Goal: Transaction & Acquisition: Purchase product/service

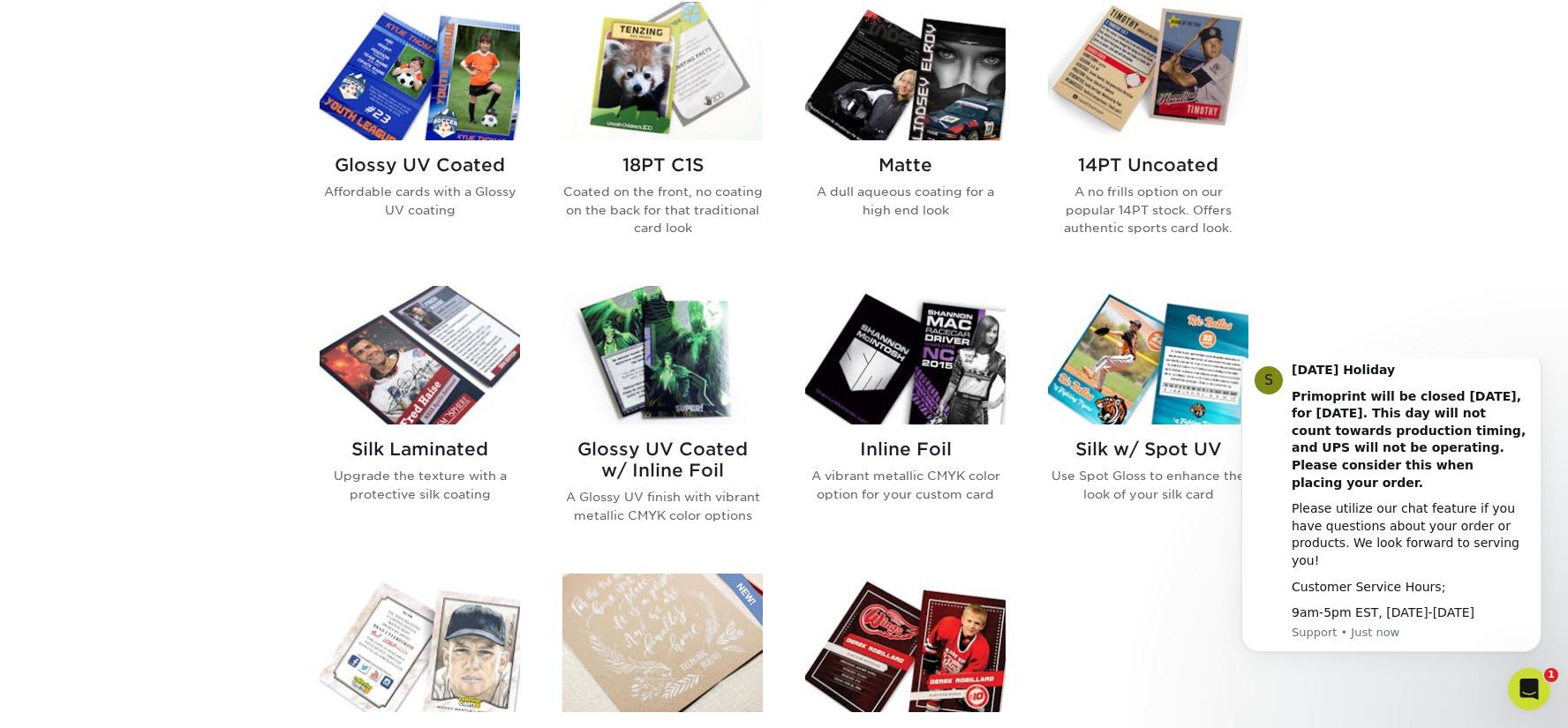
scroll to position [793, 0]
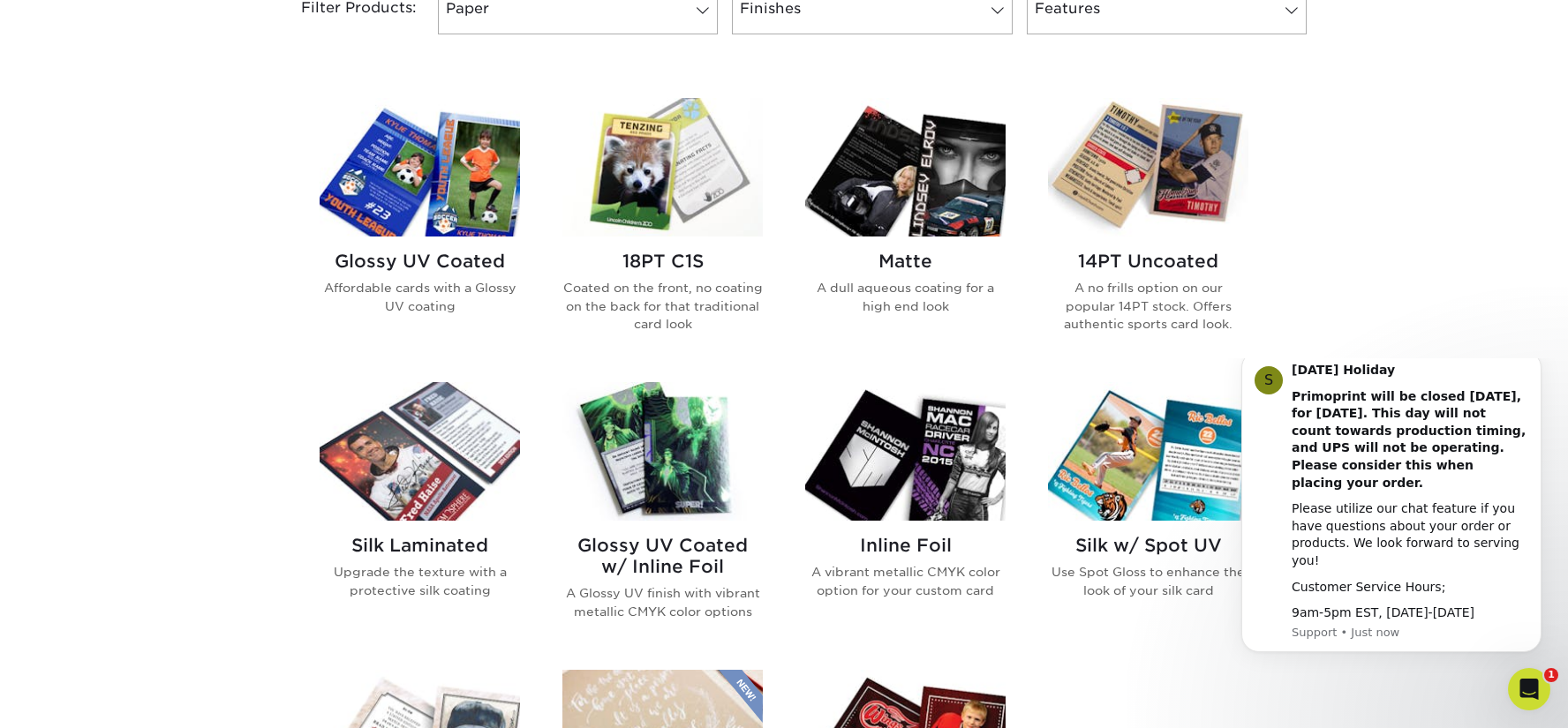
click at [604, 196] on img at bounding box center [662, 167] width 200 height 139
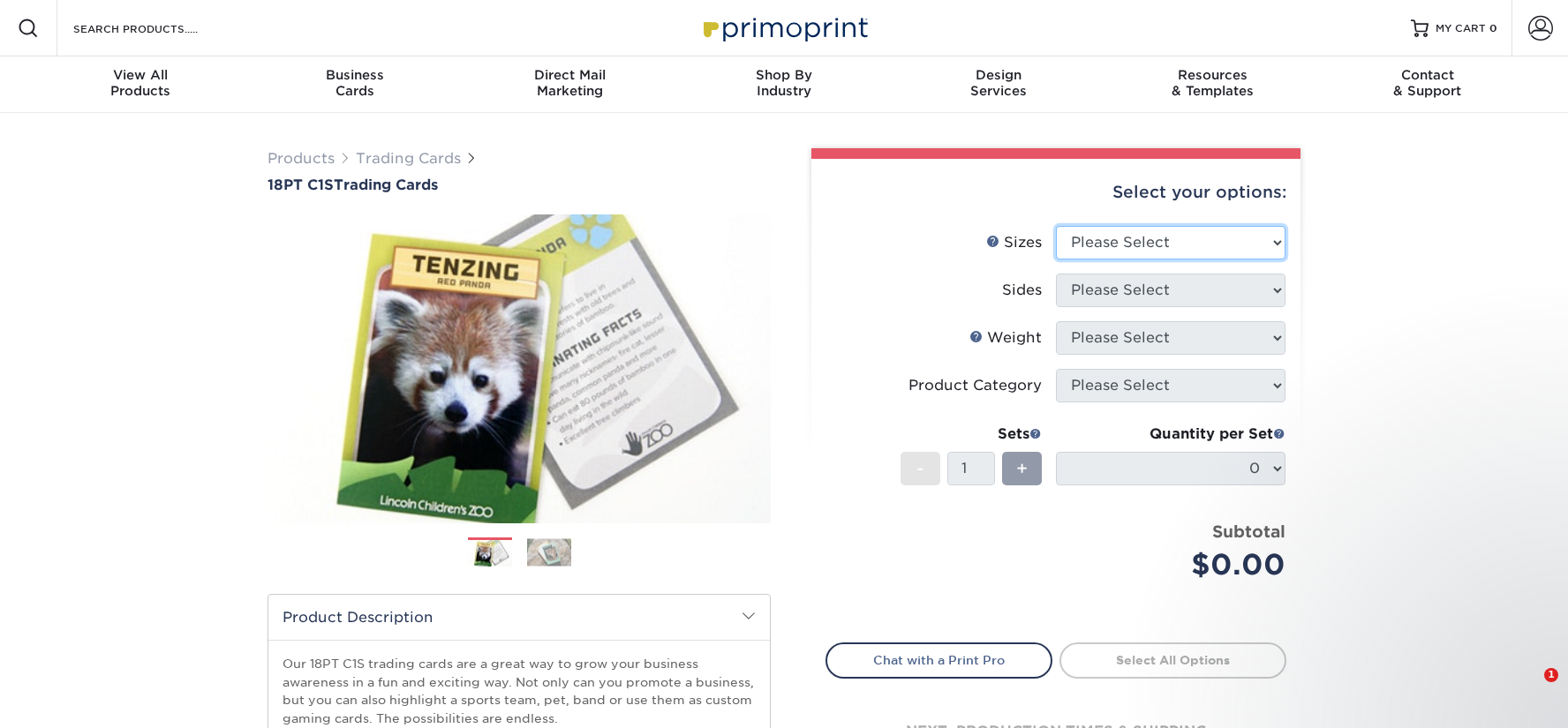
click at [1106, 239] on select "Please Select 2.5" x 3.5"" at bounding box center [1171, 242] width 230 height 33
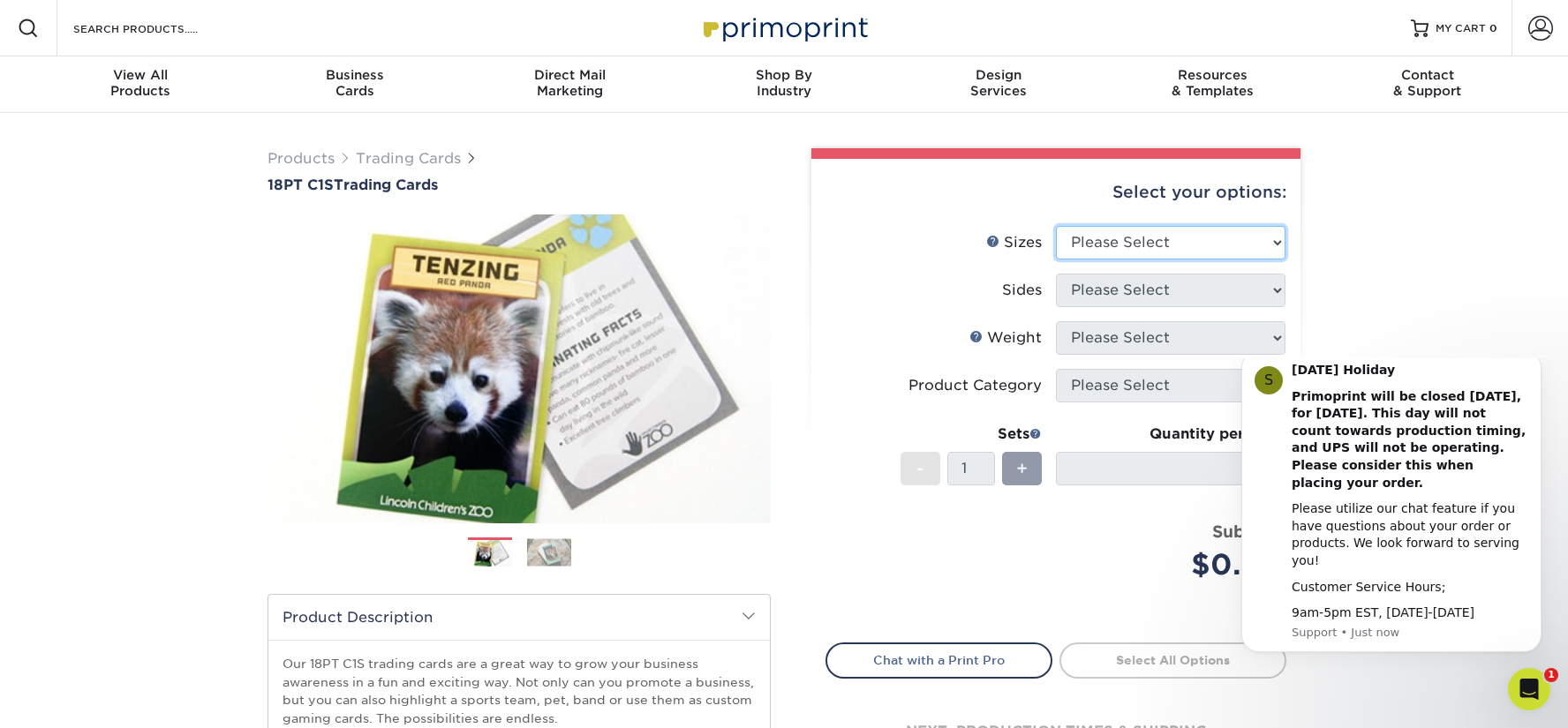
select select "2.50x3.50"
click at [1056, 226] on select "Please Select 2.5" x 3.5"" at bounding box center [1171, 242] width 230 height 33
click at [1103, 294] on select "Please Select Print Both Sides Print Front Only" at bounding box center [1171, 289] width 230 height 33
select select "13abbda7-1d64-4f25-8bb2-c179b224825d"
click at [1056, 273] on select "Please Select Print Both Sides Print Front Only" at bounding box center [1171, 289] width 230 height 33
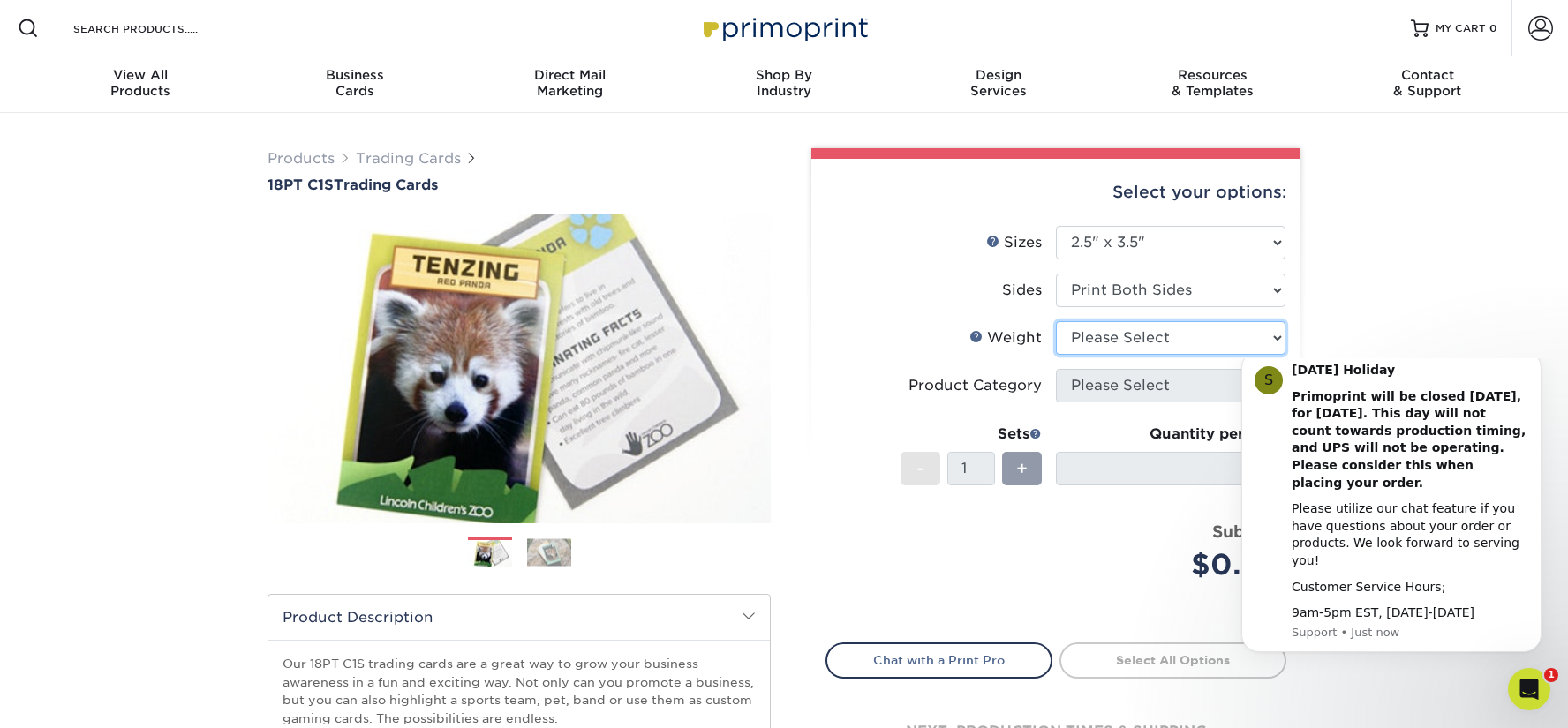
click at [1103, 334] on select "Please Select 18PT C1S" at bounding box center [1171, 337] width 230 height 33
select select "18PTC1S"
click at [1056, 321] on select "Please Select 18PT C1S" at bounding box center [1171, 337] width 230 height 33
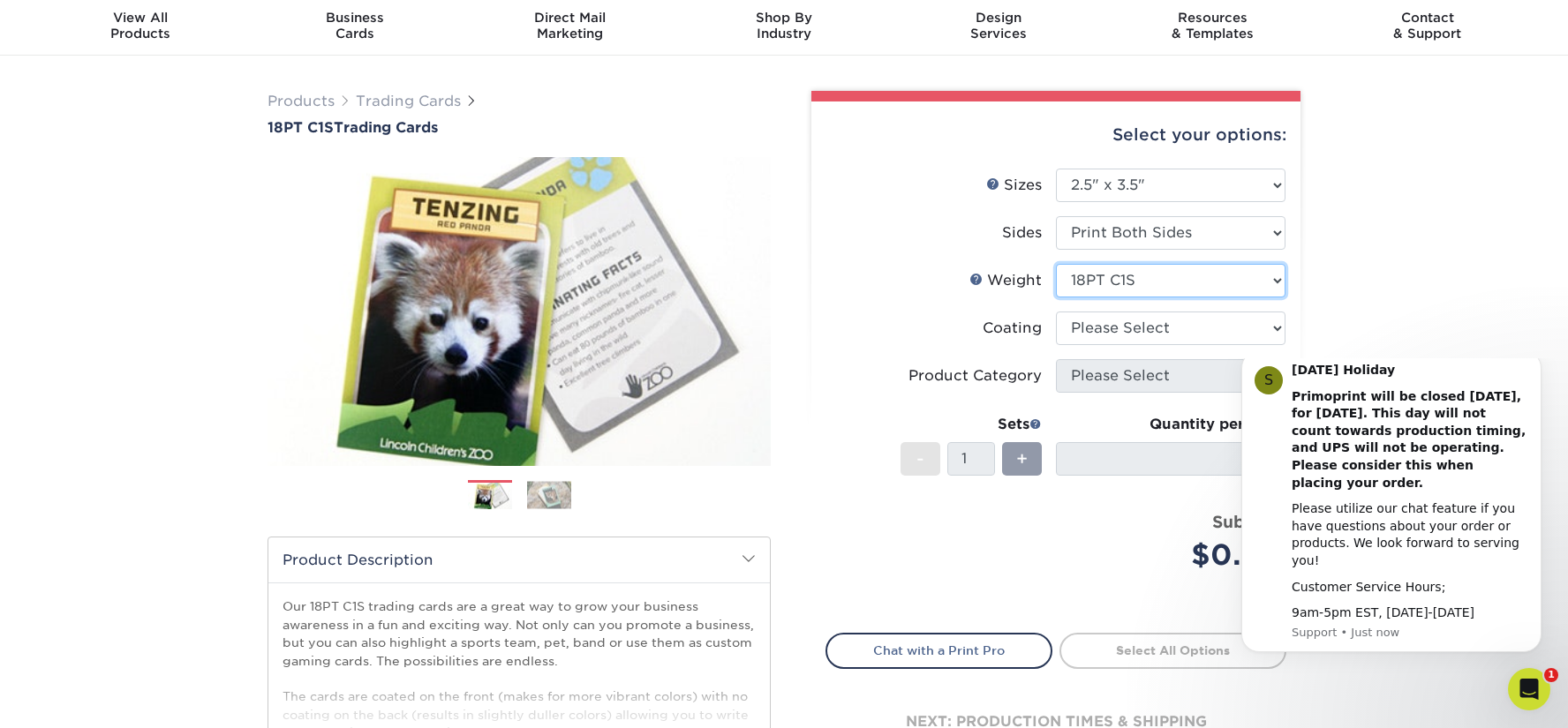
scroll to position [88, 0]
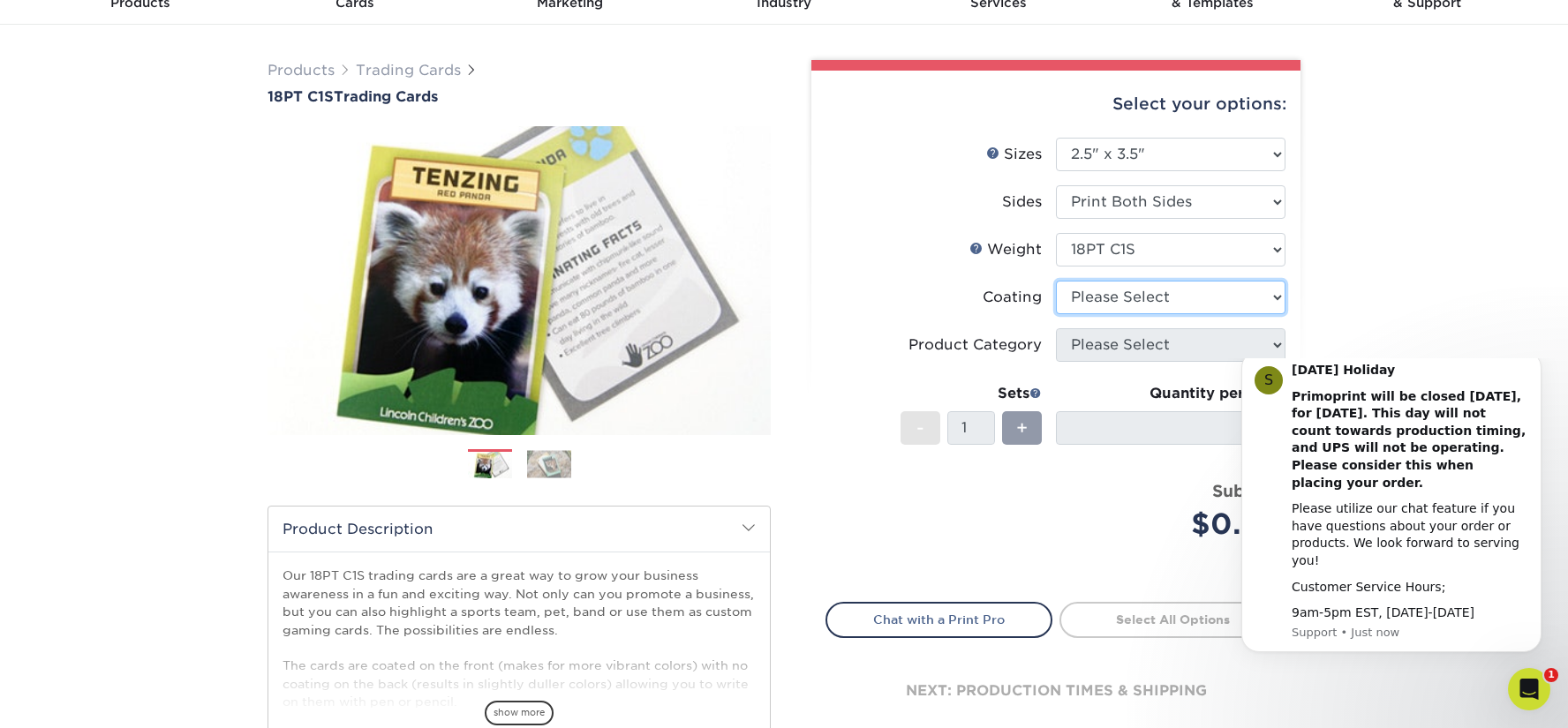
click at [1126, 310] on select at bounding box center [1171, 297] width 230 height 33
select select "3e7618de-abca-4bda-9f97-8b9129e913d8"
click at [1056, 281] on select at bounding box center [1171, 297] width 230 height 33
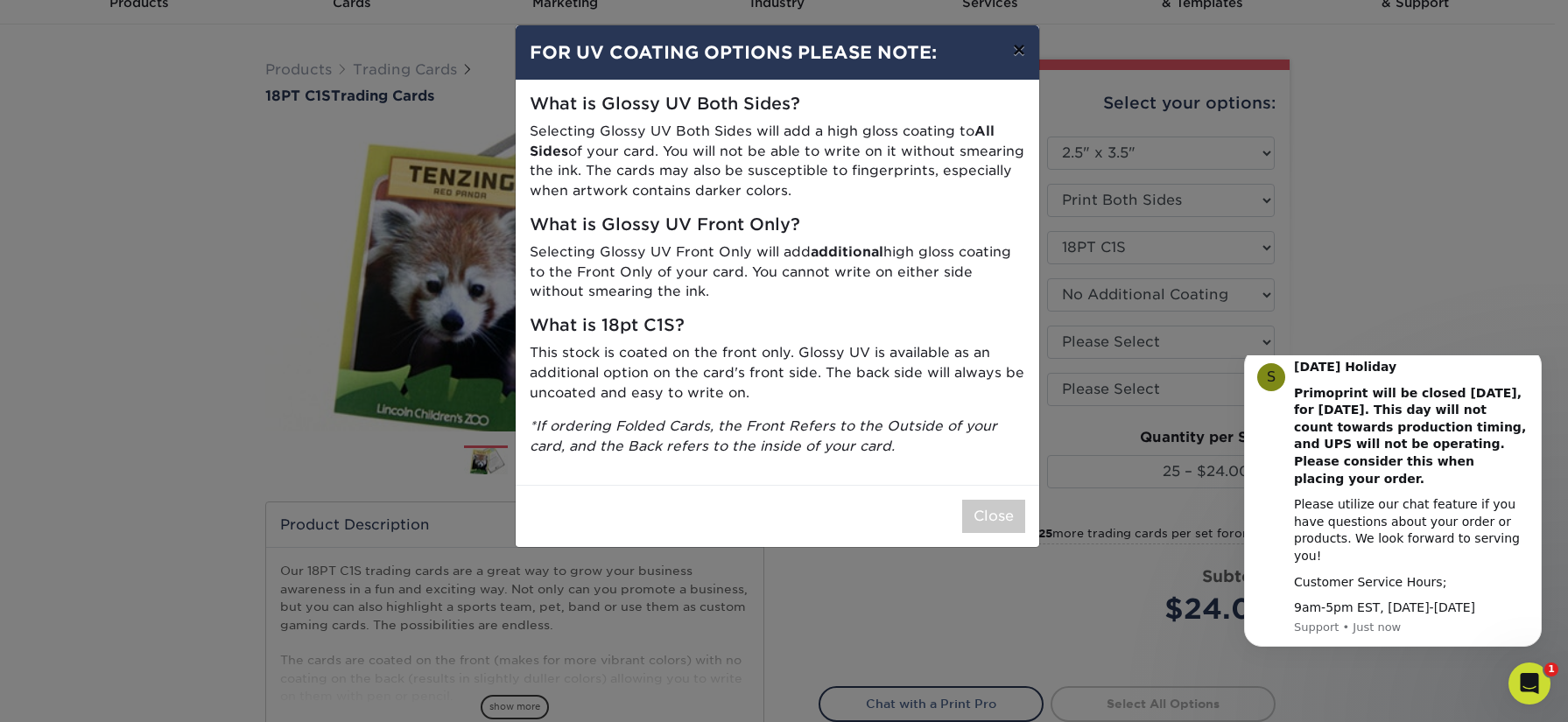
click at [1014, 48] on button "×" at bounding box center [1018, 50] width 40 height 49
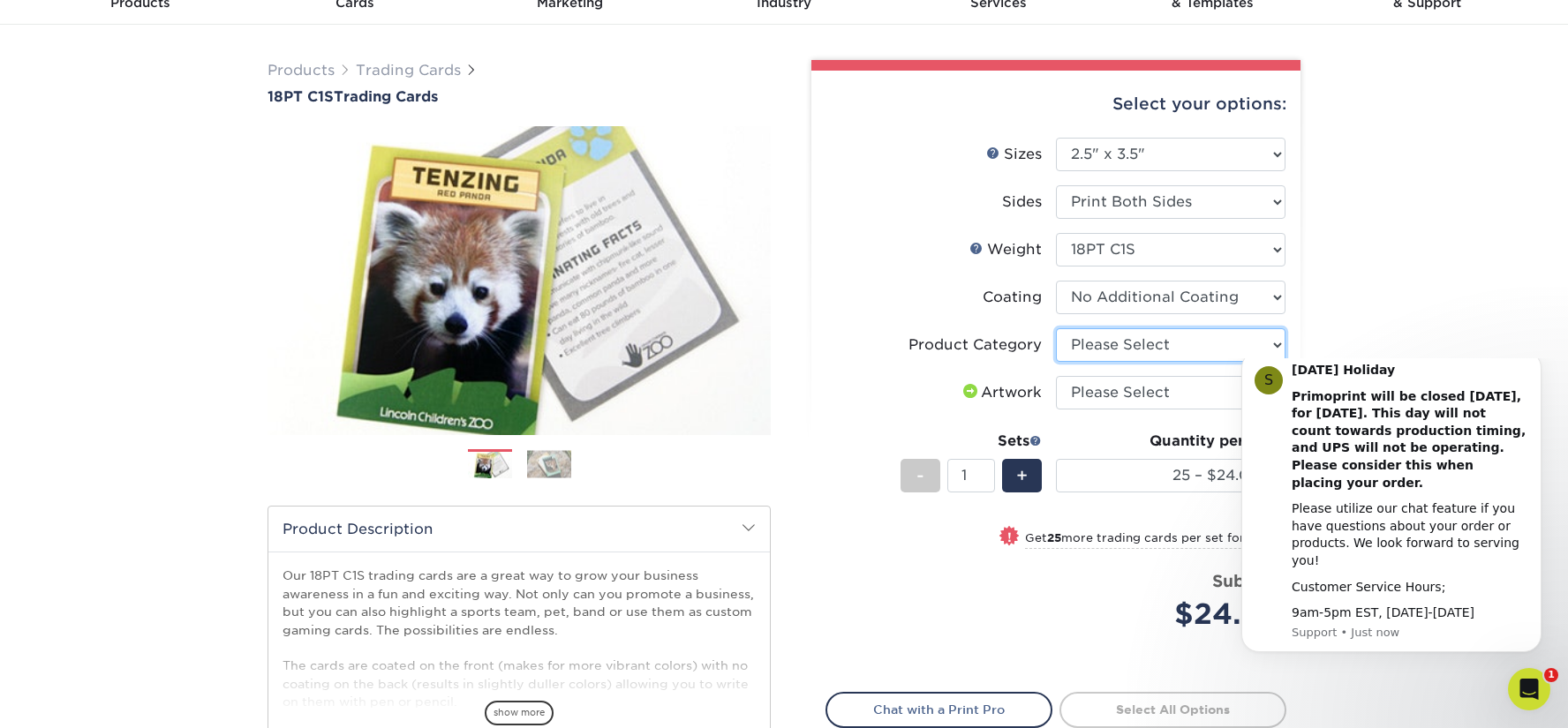
click at [1119, 343] on select "Please Select Trading Cards" at bounding box center [1171, 345] width 230 height 33
select select "c2f9bce9-36c2-409d-b101-c29d9d031e18"
click at [1056, 328] on select "Please Select Trading Cards" at bounding box center [1171, 345] width 230 height 33
click at [1536, 361] on icon "Dismiss notification" at bounding box center [1536, 356] width 9 height 9
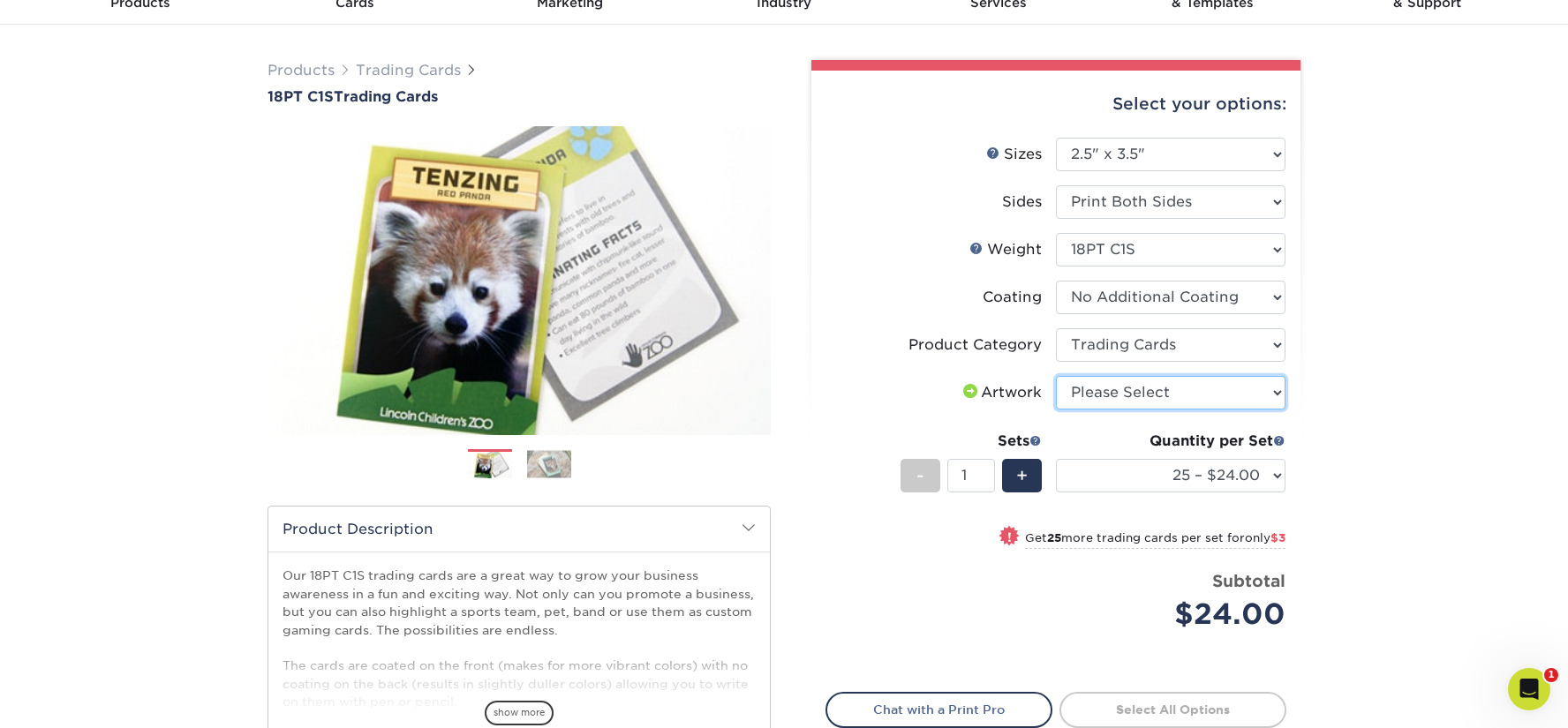
click at [1229, 397] on select "Please Select I will upload files I need a design - $100" at bounding box center [1171, 392] width 230 height 33
select select "upload"
click at [1056, 376] on select "Please Select I will upload files I need a design - $100" at bounding box center [1171, 392] width 230 height 33
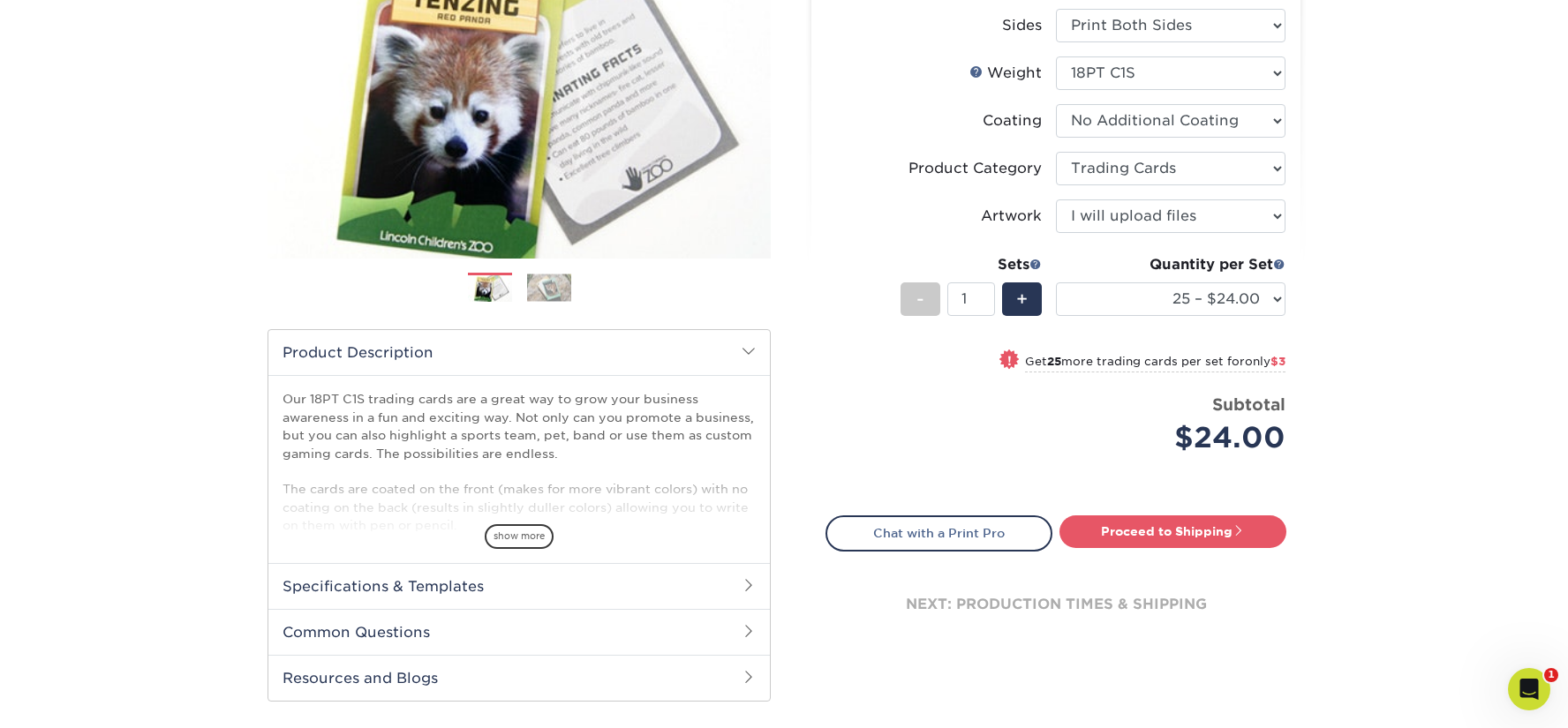
scroll to position [177, 0]
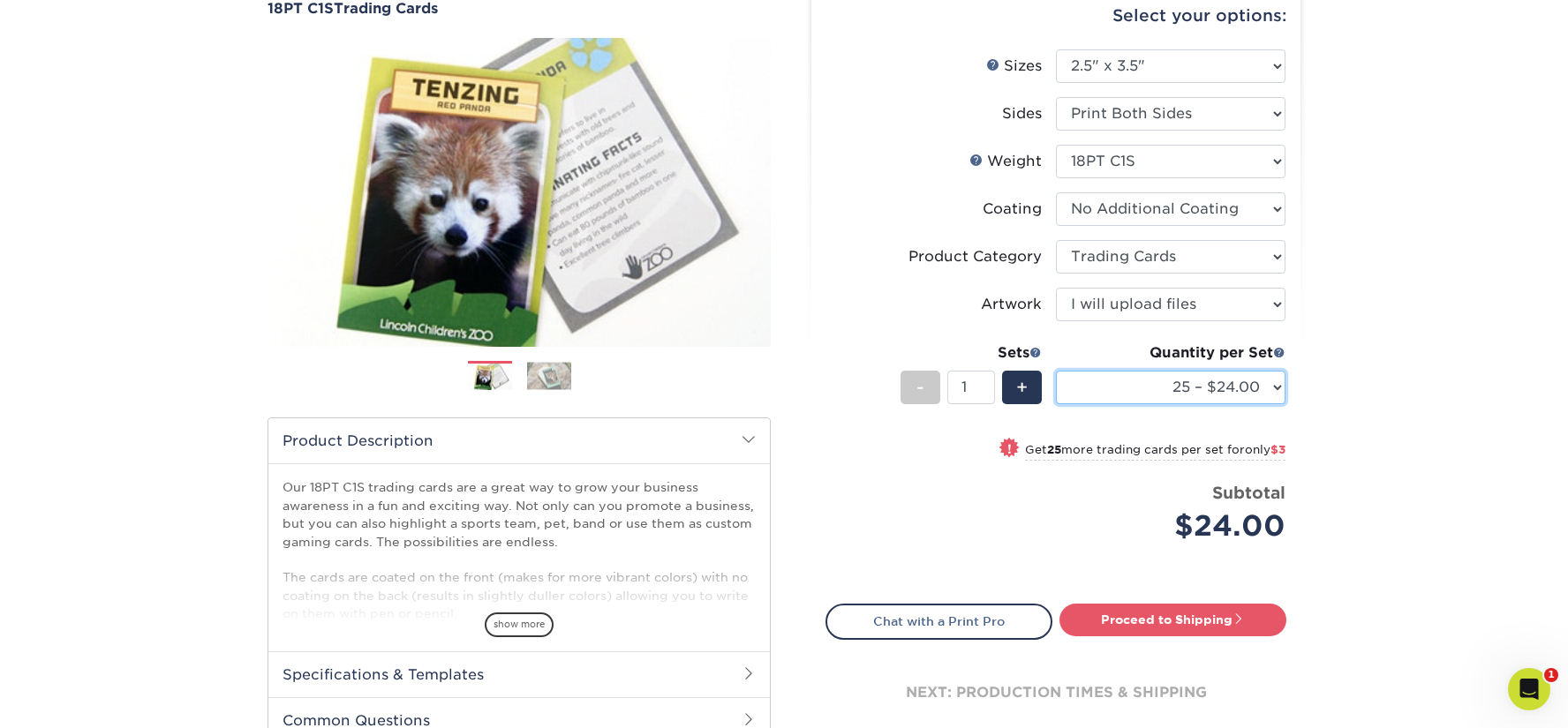
click at [1231, 377] on select "25 – $24.00 50 – $27.00 75 – $35.00 100 – $39.00 250 – $45.00 500 – $55.00 1000…" at bounding box center [1171, 386] width 230 height 33
click at [1231, 376] on select "25 – $24.00 50 – $27.00 75 – $35.00 100 – $39.00 250 – $45.00 500 – $55.00 1000…" at bounding box center [1171, 386] width 230 height 33
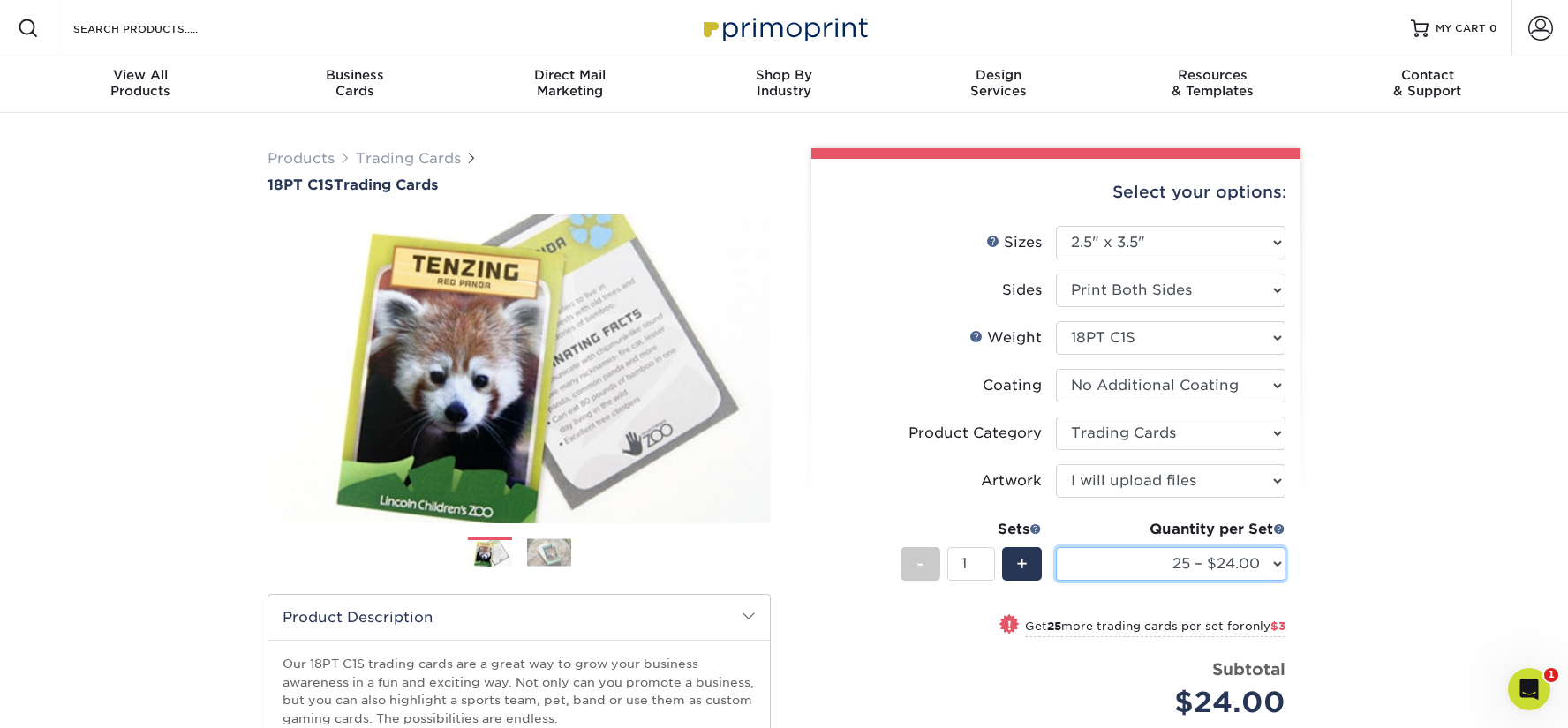
scroll to position [353, 0]
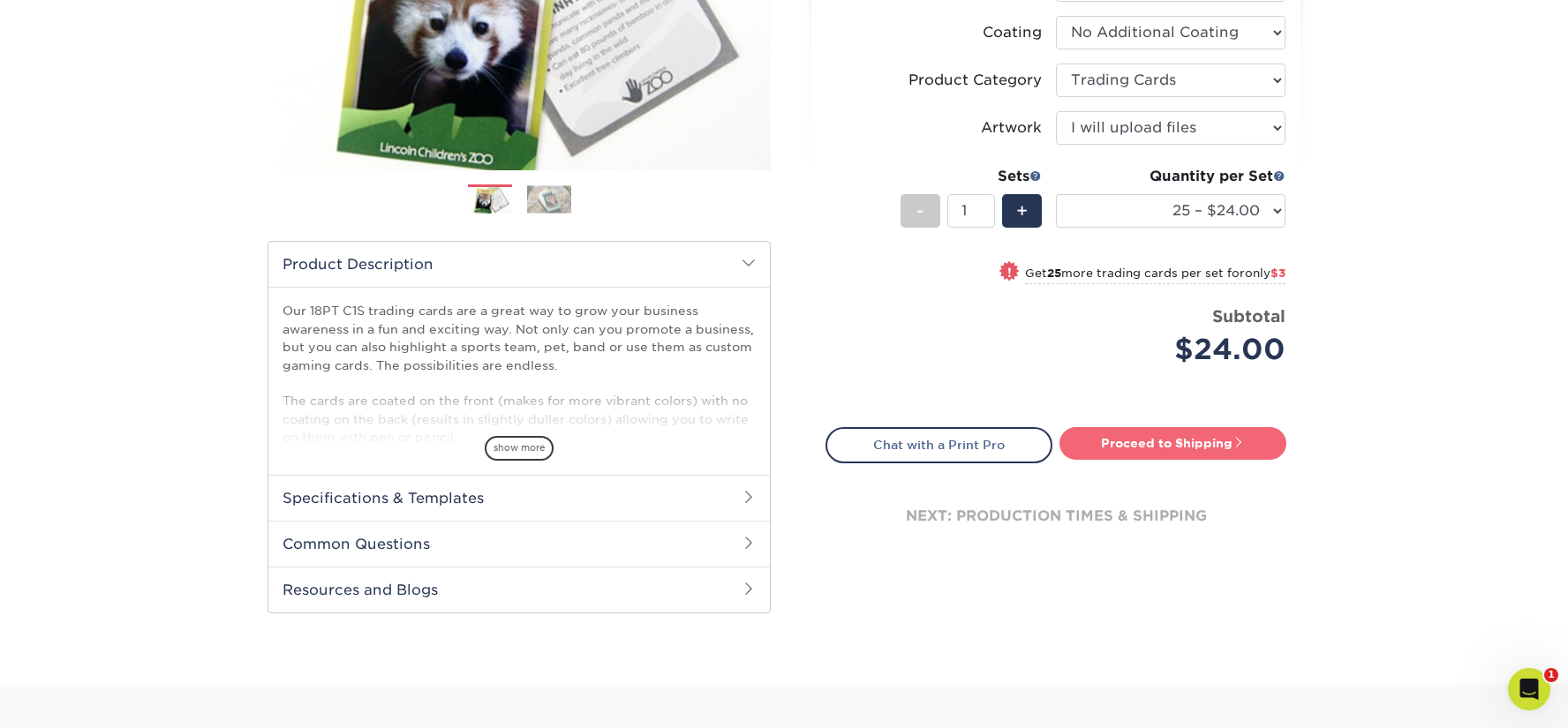
click at [1232, 444] on link "Proceed to Shipping" at bounding box center [1172, 442] width 227 height 31
type input "Set 1"
select select "93496b82-97d9-442a-849d-a6c043c823b6"
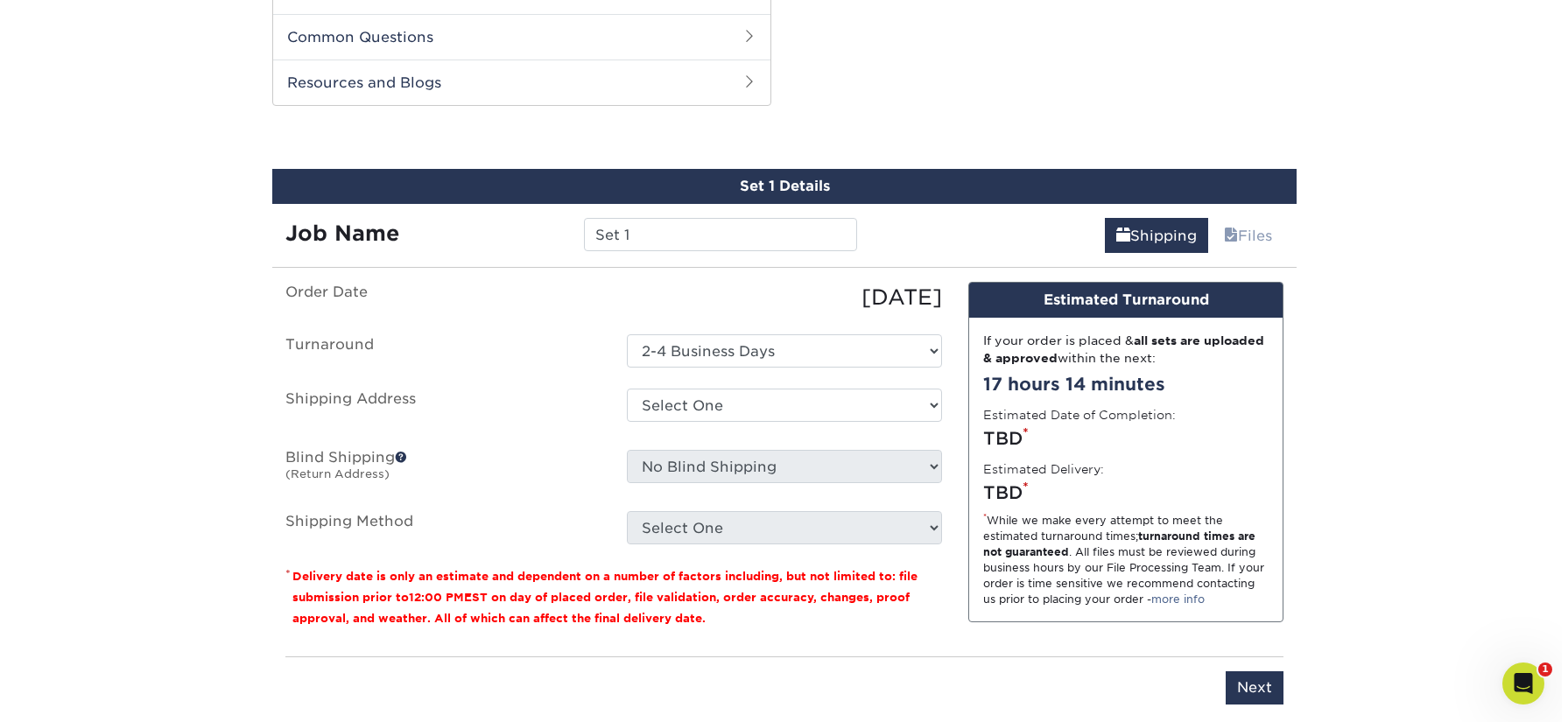
scroll to position [873, 0]
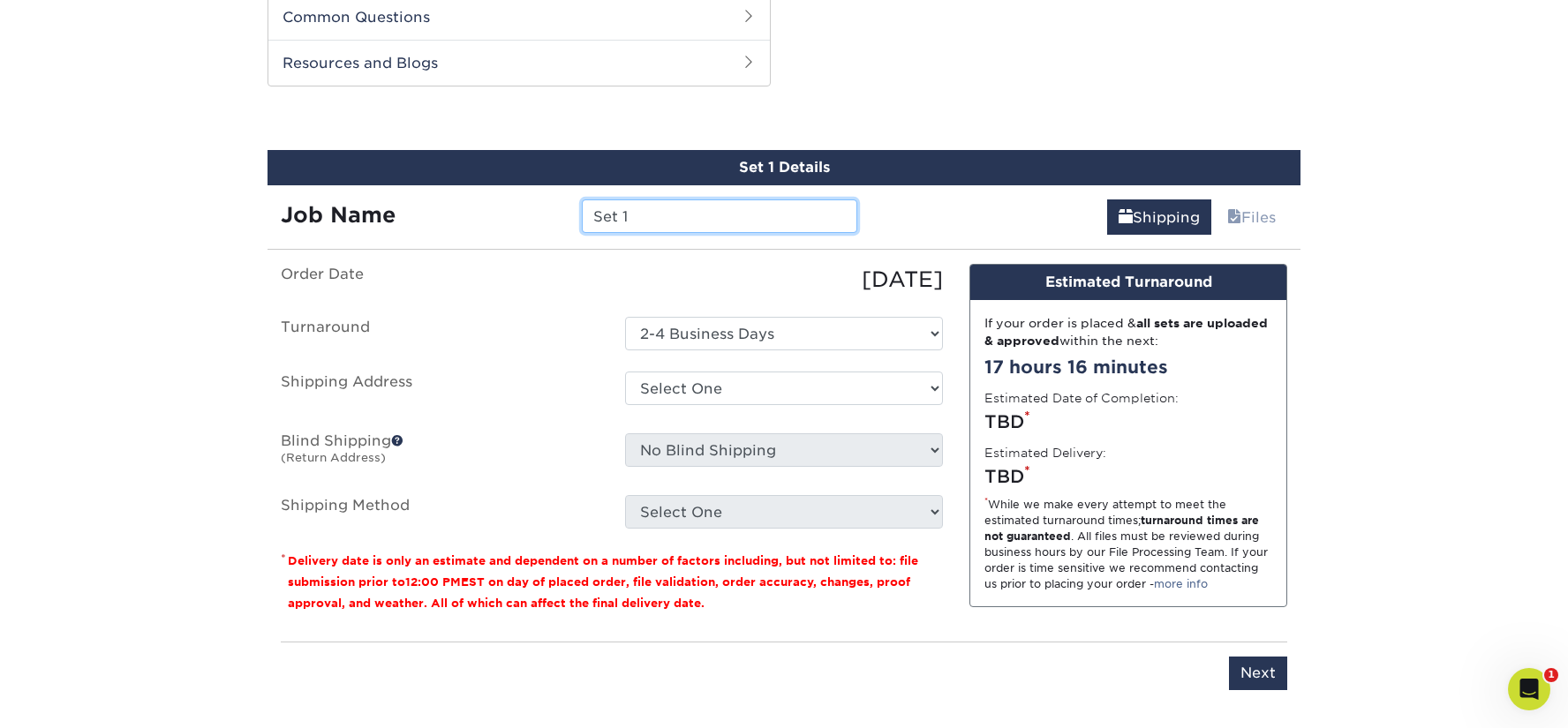
click at [693, 206] on input "Set 1" at bounding box center [718, 215] width 274 height 33
click at [688, 222] on input "Set 1" at bounding box center [718, 215] width 274 height 33
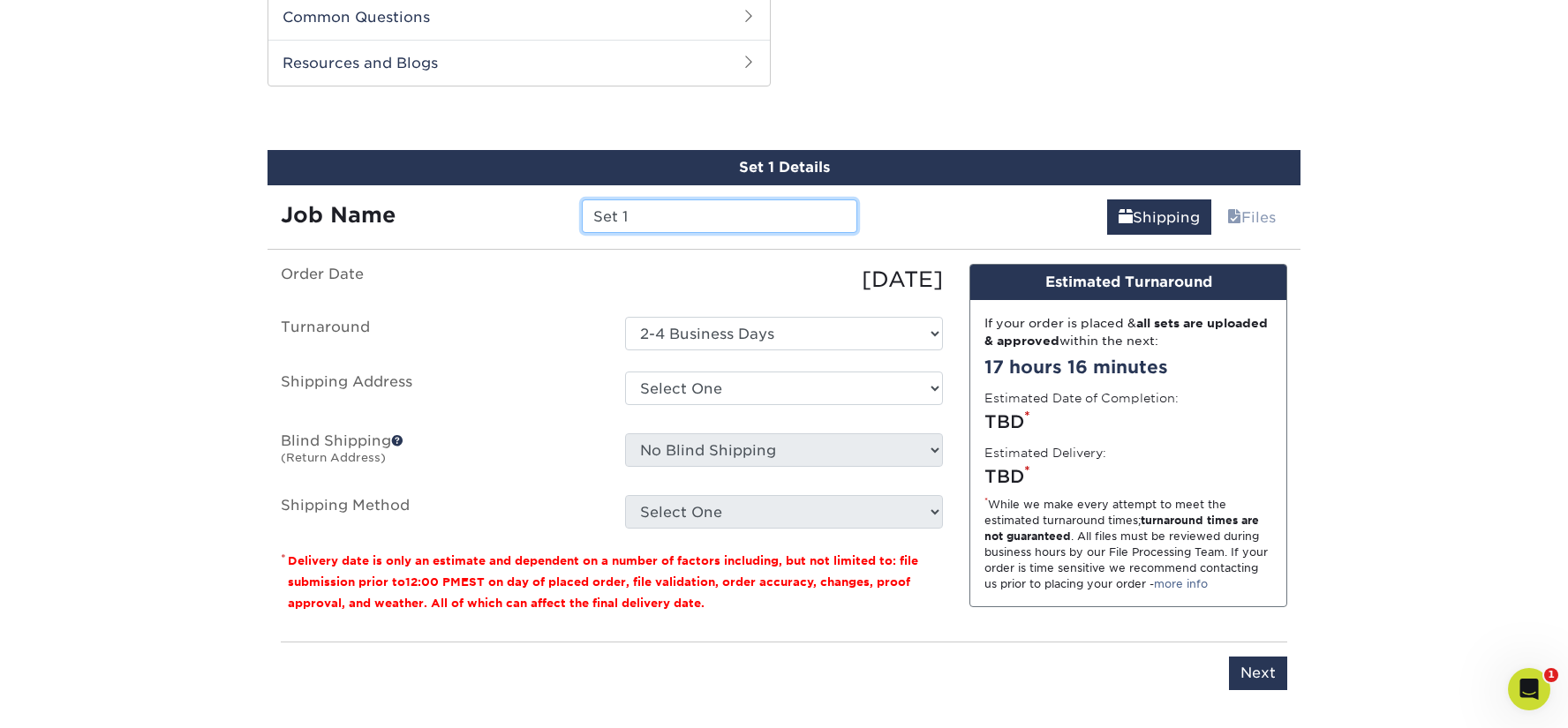
click at [688, 222] on input "Set 1" at bounding box center [718, 215] width 274 height 33
type input "Dino Saga"
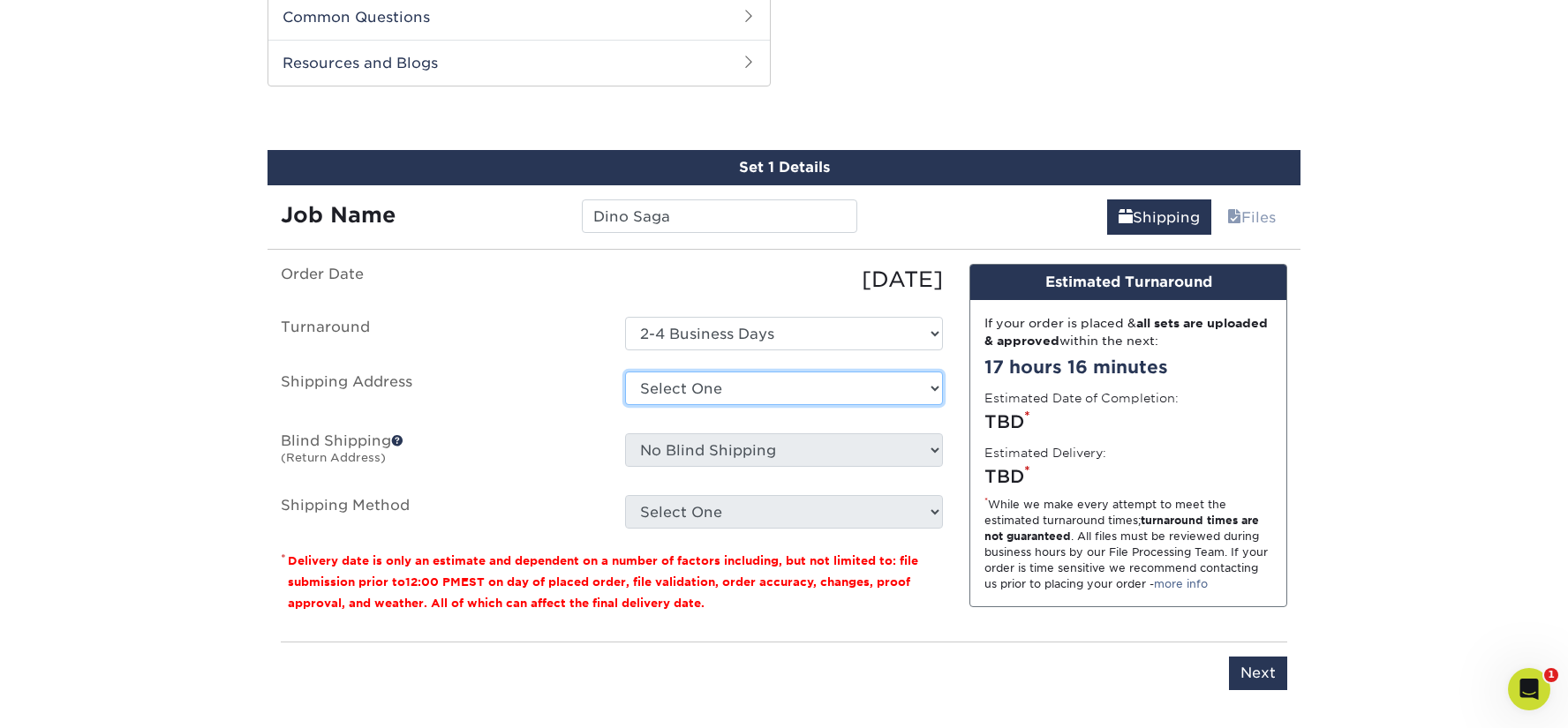
click at [744, 378] on select "Select One + Add New Address - Login" at bounding box center [784, 387] width 318 height 33
select select "newaddress"
click at [625, 371] on select "Select One + Add New Address - Login" at bounding box center [784, 387] width 318 height 33
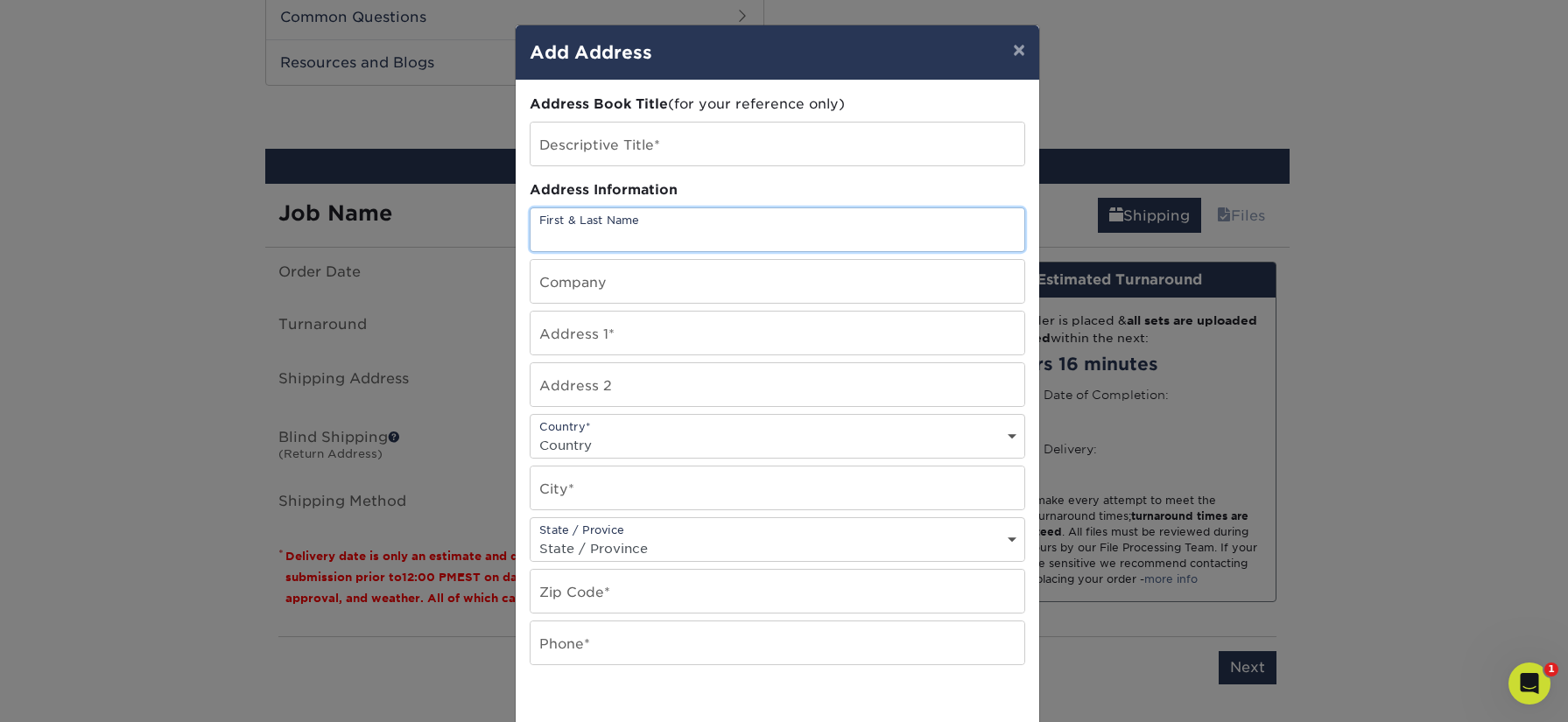
click at [680, 232] on input "text" at bounding box center [777, 230] width 493 height 43
type input "Gadalah Hensley"
click at [668, 338] on input "text" at bounding box center [777, 333] width 493 height 43
type input "4011 Karric ln"
select select "US"
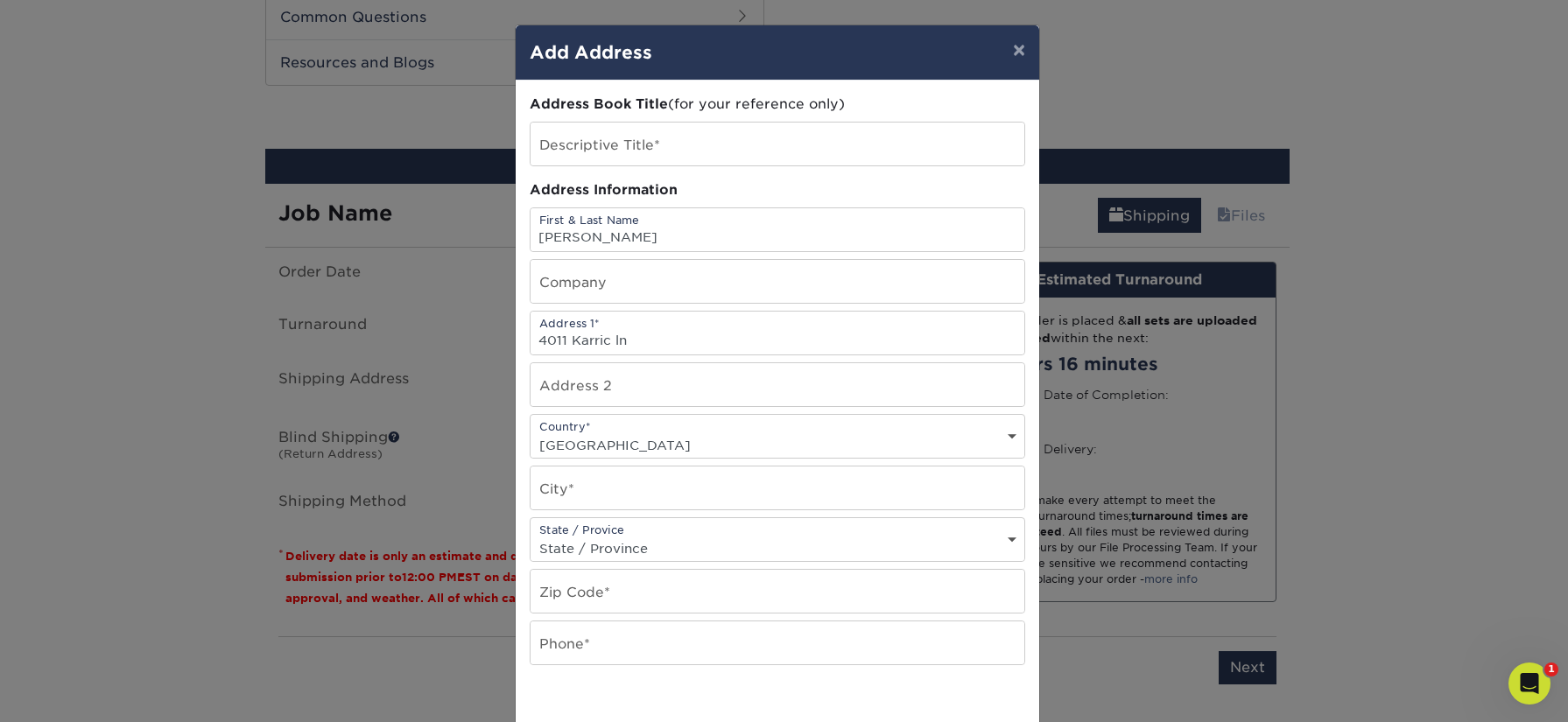
type input "Dublin"
select select "OH"
type input "43016"
type input "4193573627"
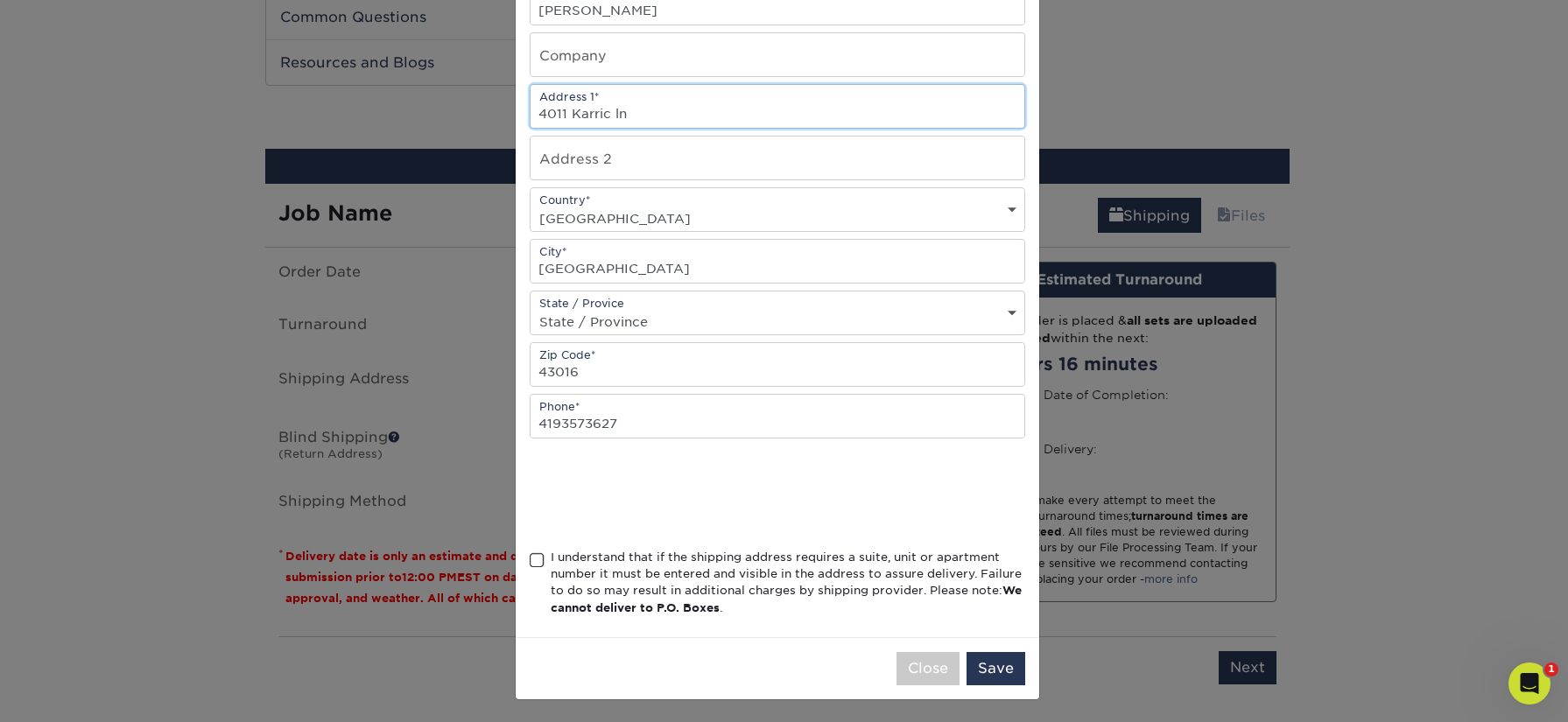
scroll to position [229, 0]
click at [537, 551] on span at bounding box center [537, 558] width 15 height 17
click at [0, 0] on input "I understand that if the shipping address requires a suite, unit or apartment n…" at bounding box center [0, 0] width 0 height 0
click at [976, 677] on button "Save" at bounding box center [995, 666] width 58 height 33
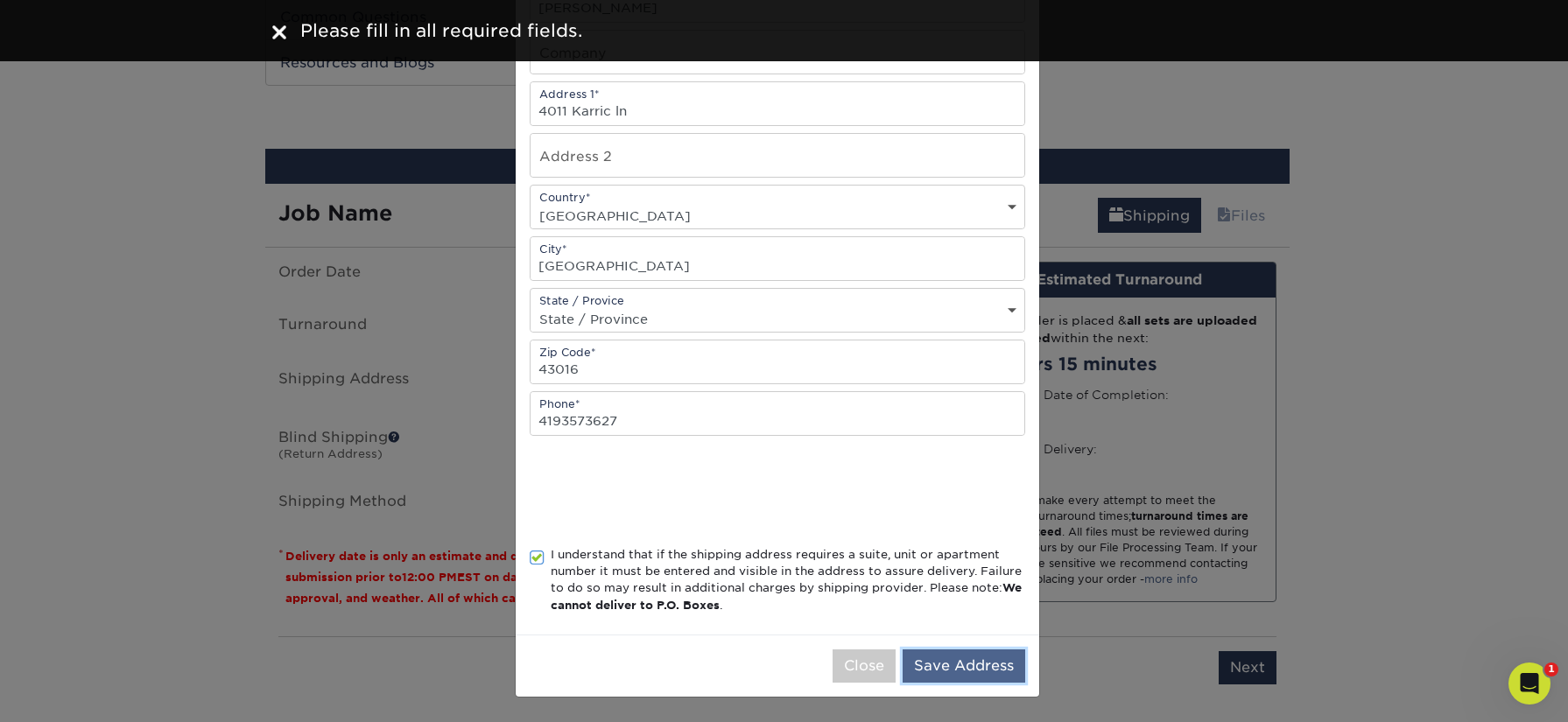
click at [913, 673] on button "Save Address" at bounding box center [963, 666] width 122 height 33
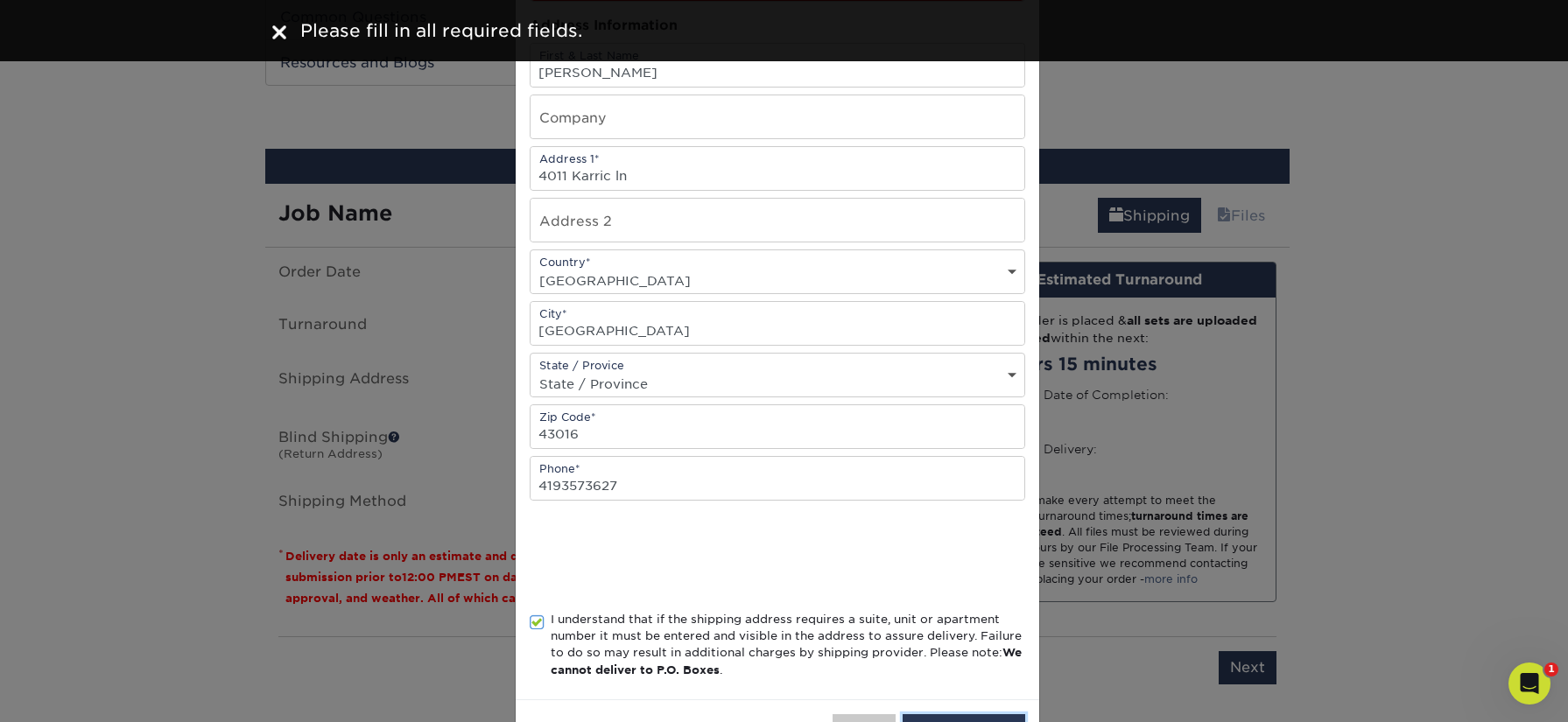
scroll to position [0, 0]
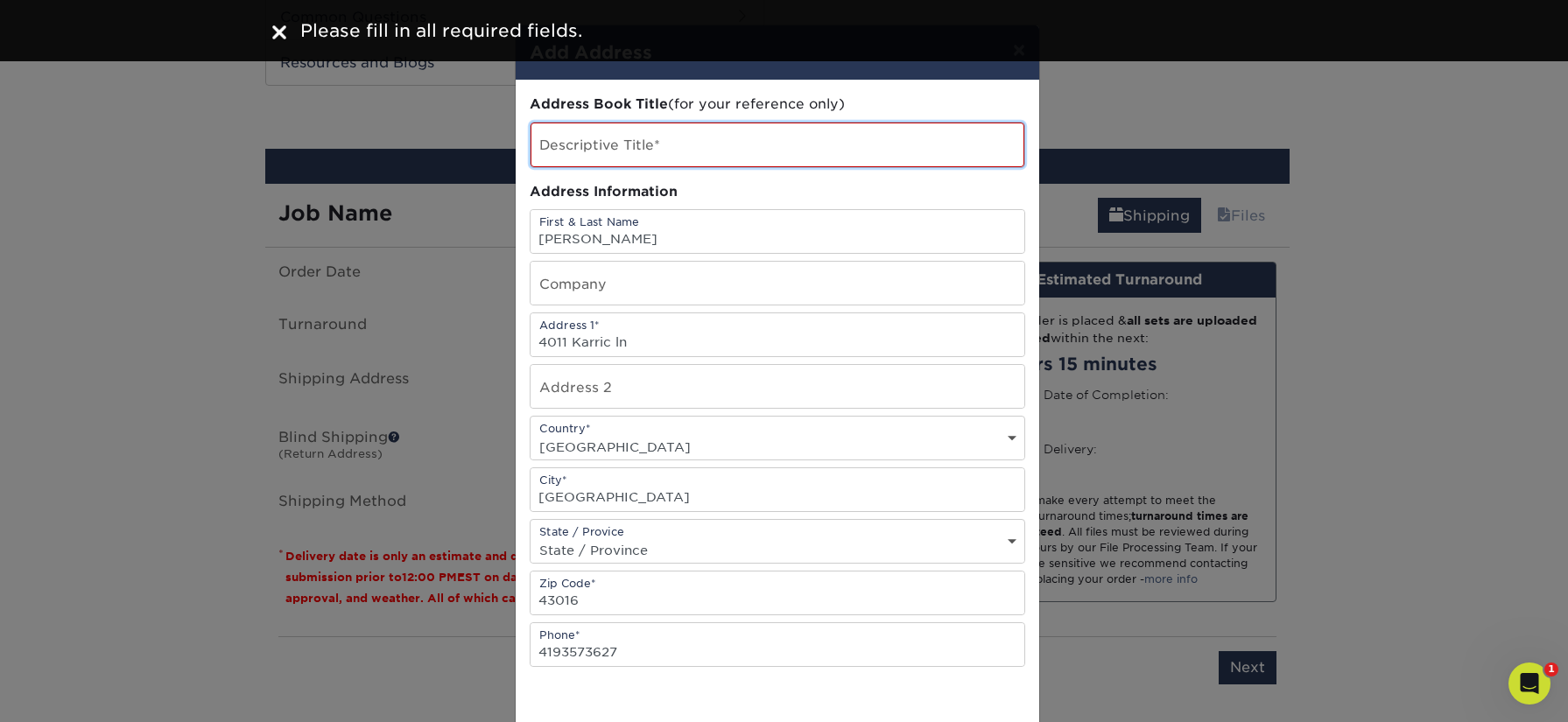
click at [730, 141] on input "text" at bounding box center [777, 144] width 493 height 44
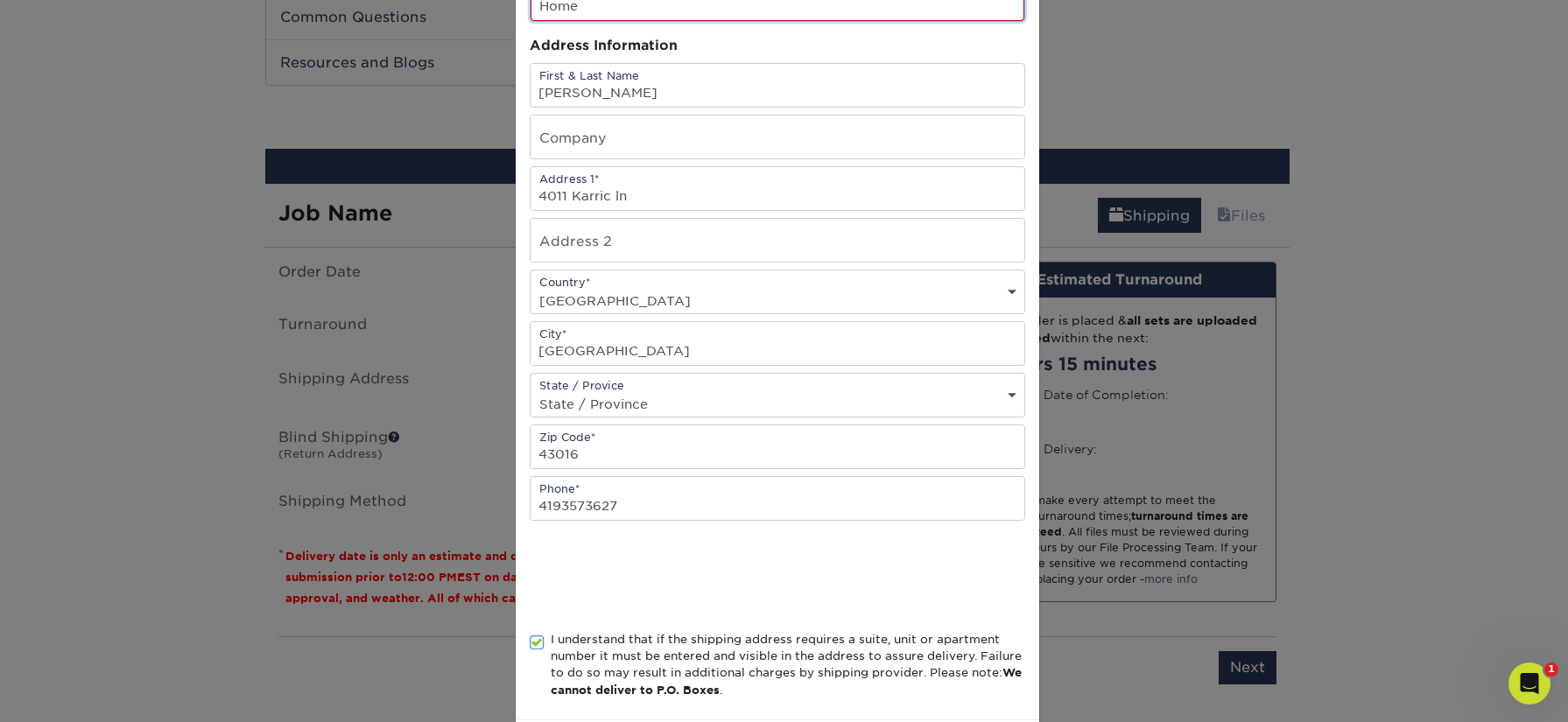
scroll to position [231, 0]
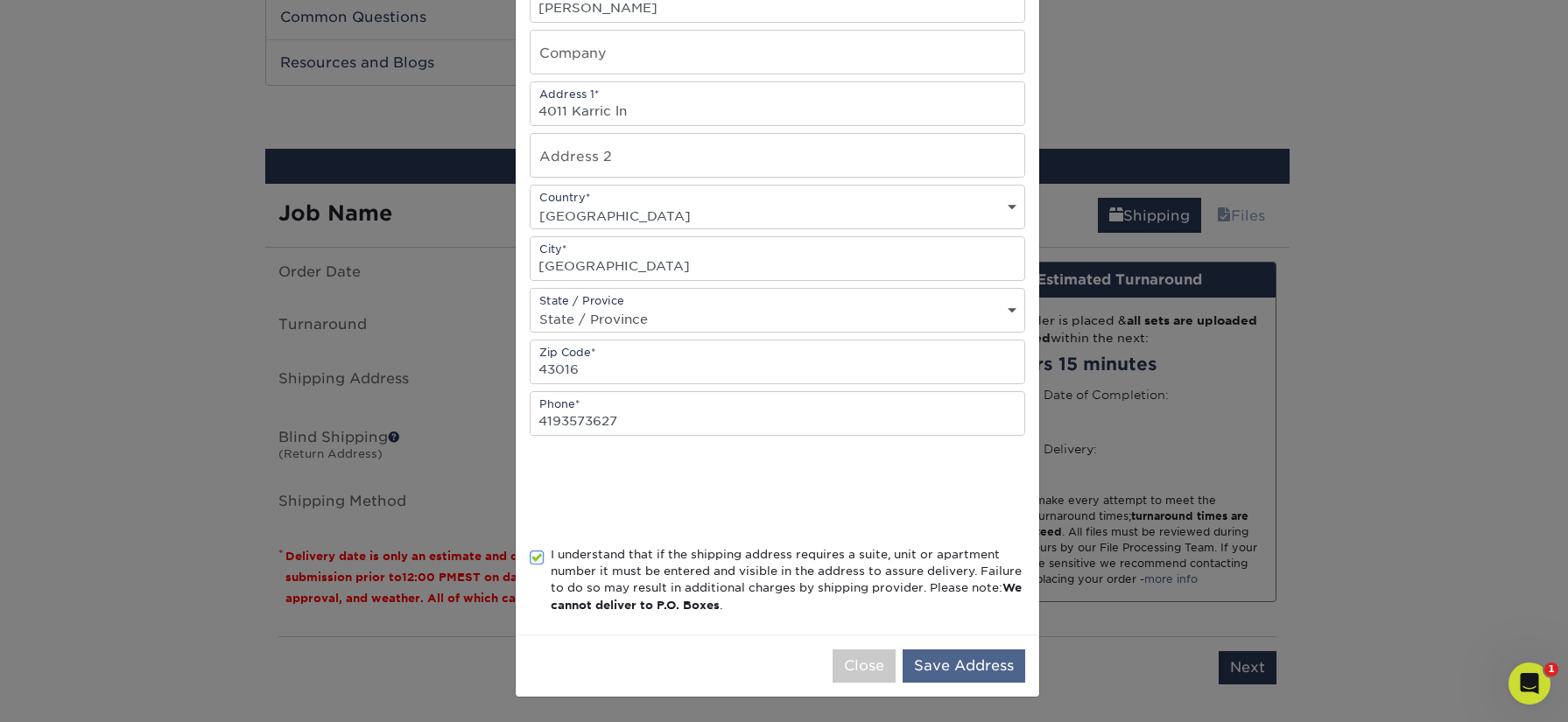
type input "Home"
click at [976, 663] on button "Save Address" at bounding box center [963, 666] width 122 height 33
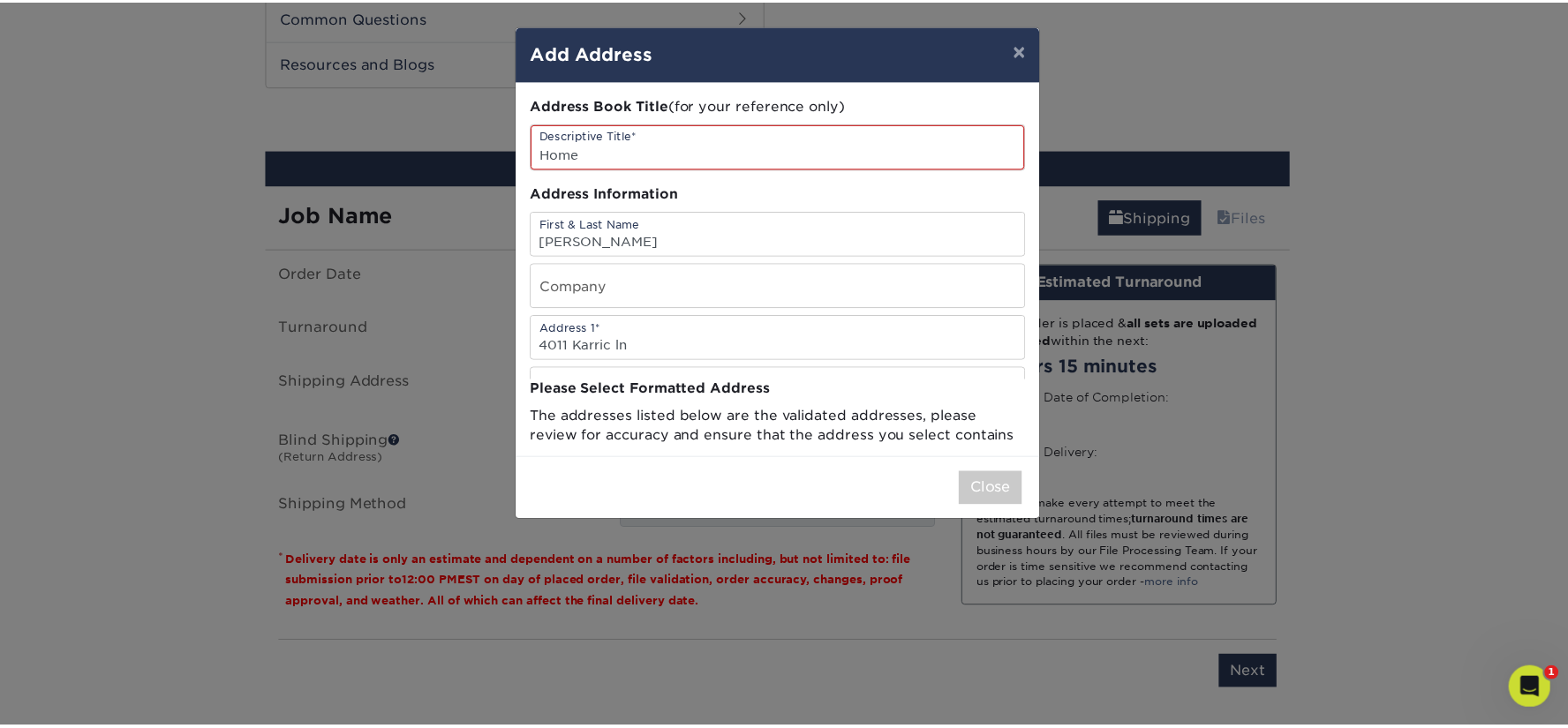
scroll to position [0, 0]
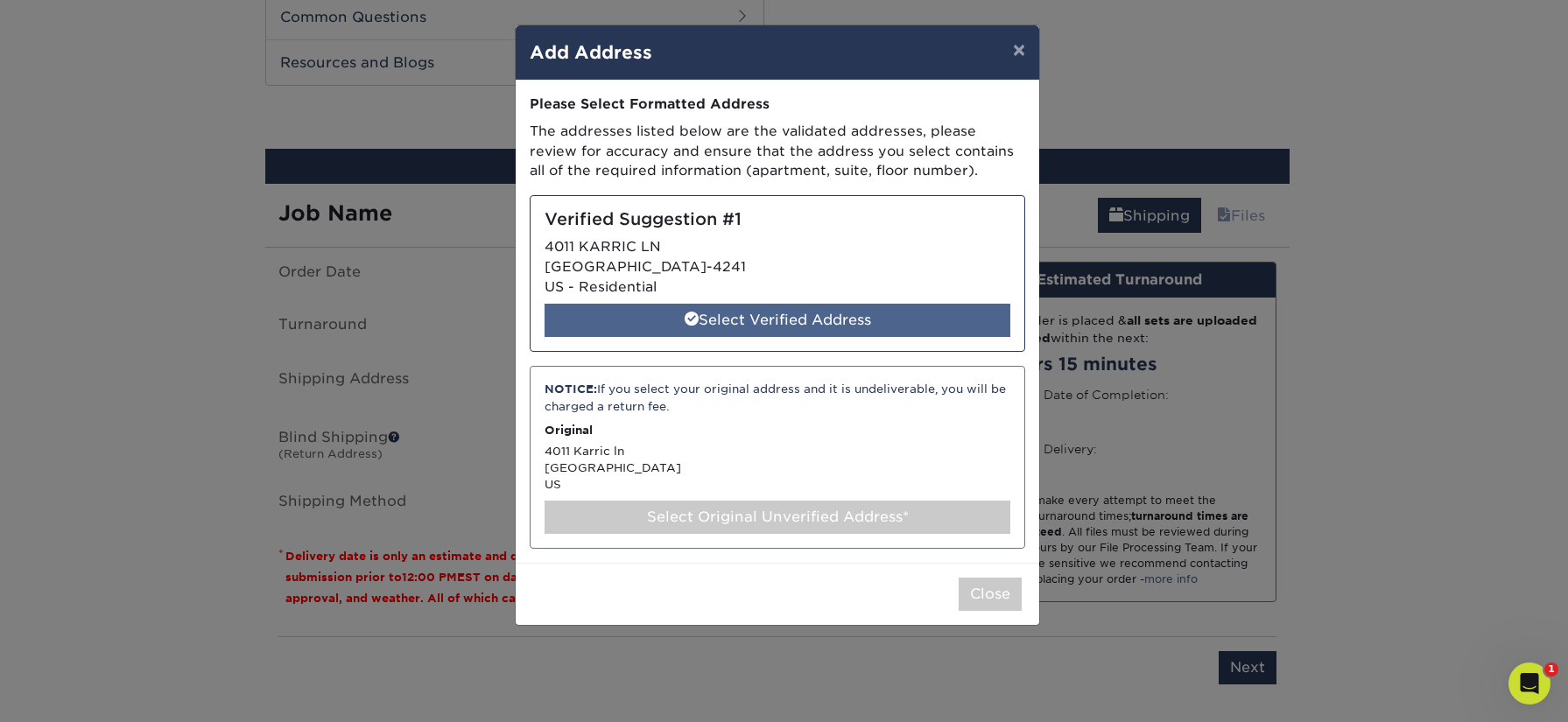
click at [805, 314] on div "Select Verified Address" at bounding box center [777, 319] width 465 height 33
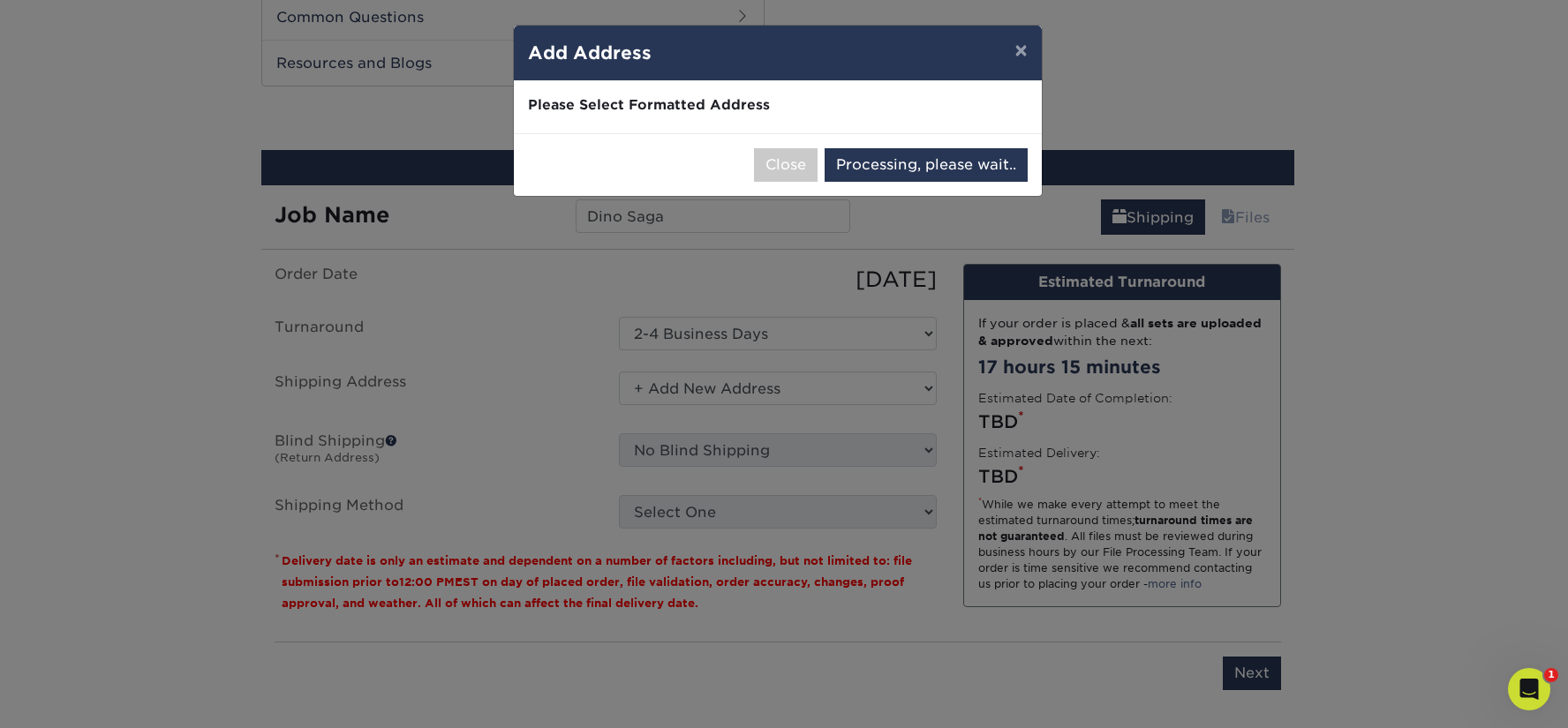
select select "285572"
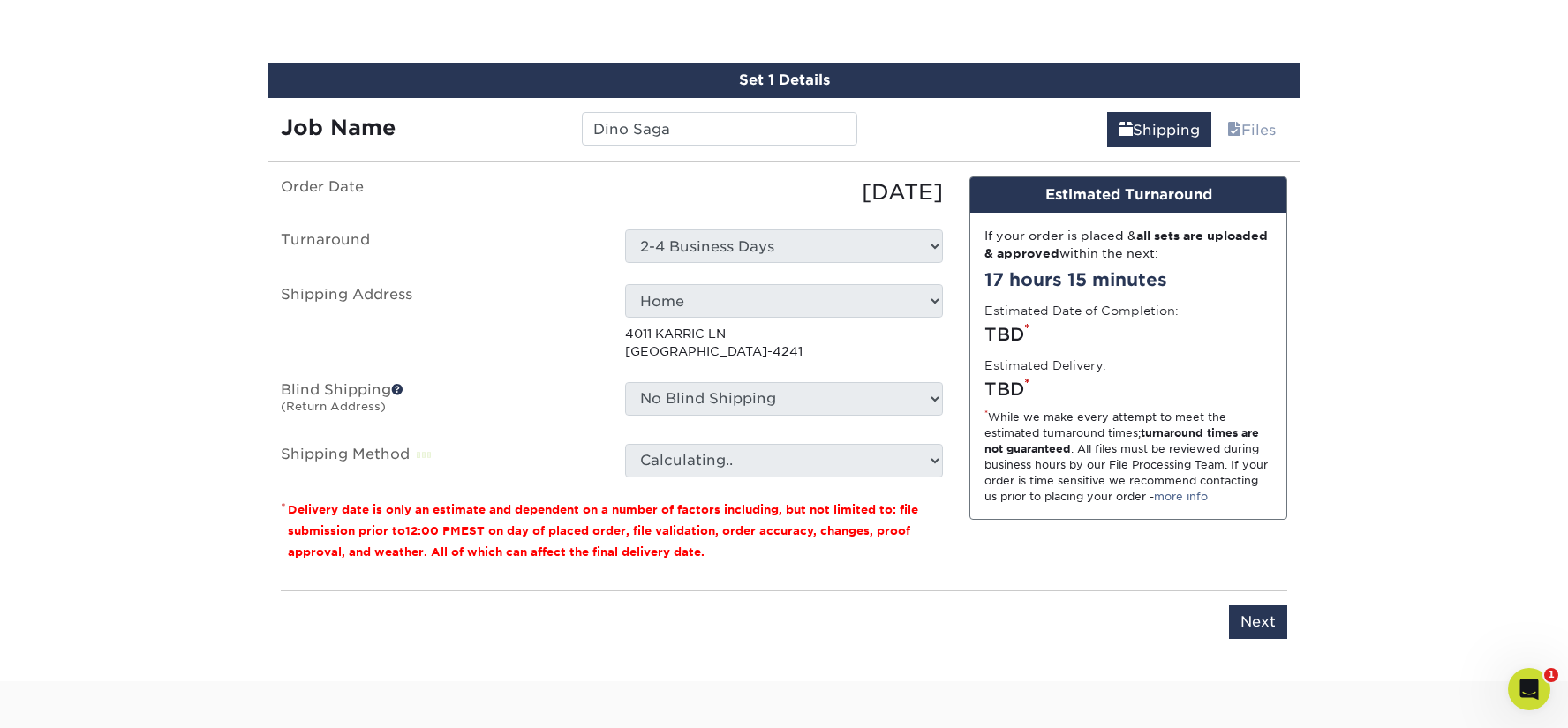
scroll to position [968, 0]
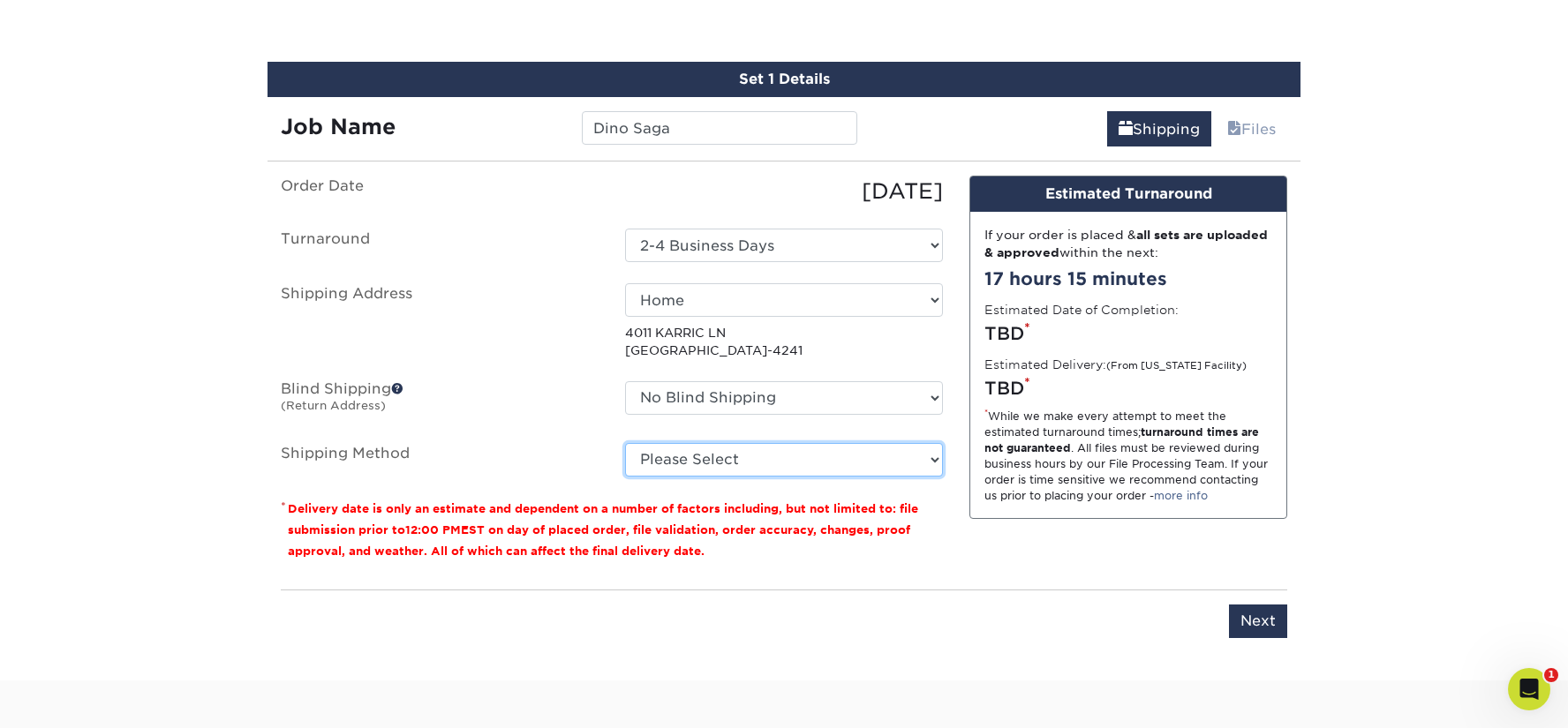
click at [790, 466] on select "Please Select Ground Shipping (+$23.25) 3 Day Shipping Service (+$29.99) 2 Day …" at bounding box center [784, 459] width 318 height 33
click at [625, 443] on select "Please Select Ground Shipping (+$23.25) 3 Day Shipping Service (+$29.99) 2 Day …" at bounding box center [784, 459] width 318 height 33
click at [893, 462] on select "Please Select Ground Shipping (+$23.25) 3 Day Shipping Service (+$29.99) 2 Day …" at bounding box center [784, 459] width 318 height 33
select select "03"
click at [625, 443] on select "Please Select Ground Shipping (+$23.25) 3 Day Shipping Service (+$29.99) 2 Day …" at bounding box center [784, 459] width 318 height 33
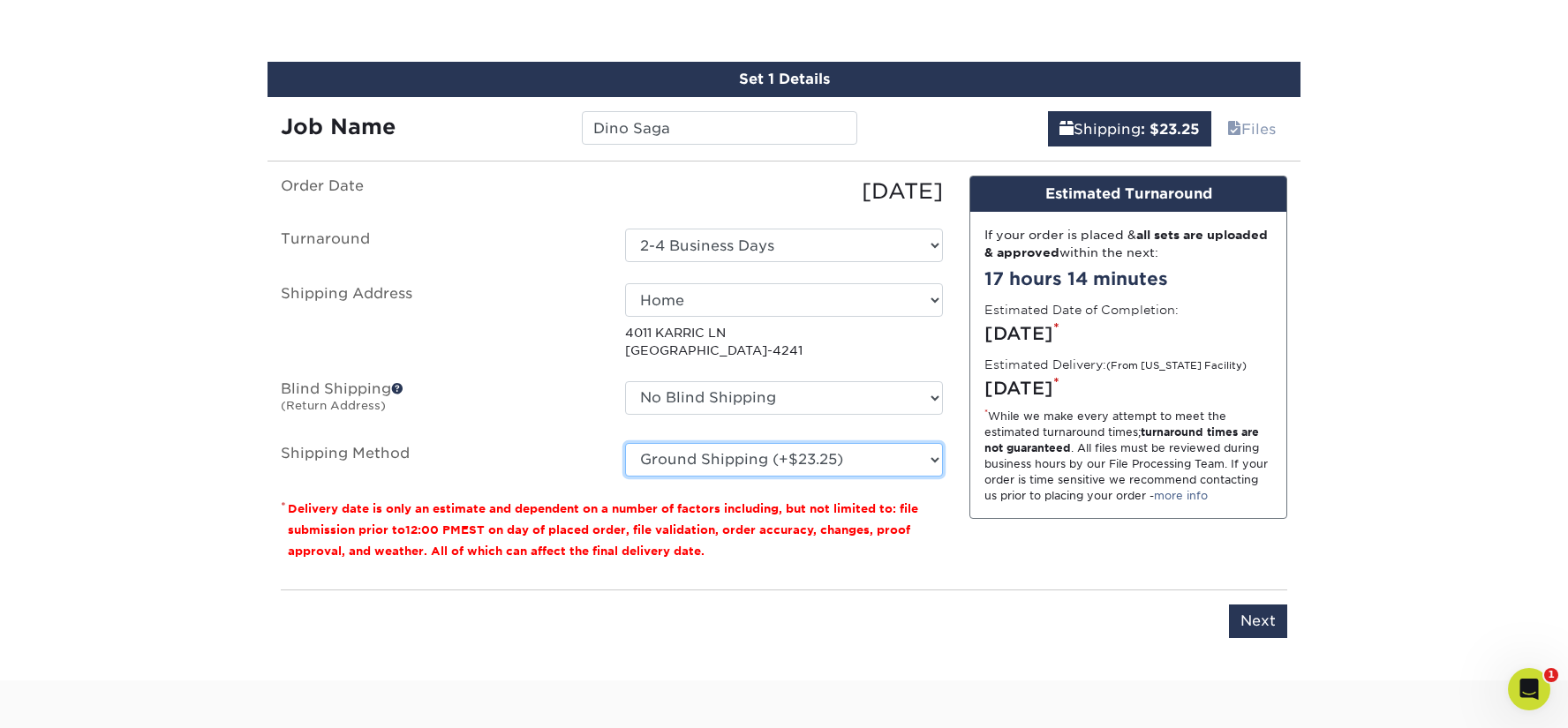
scroll to position [1055, 0]
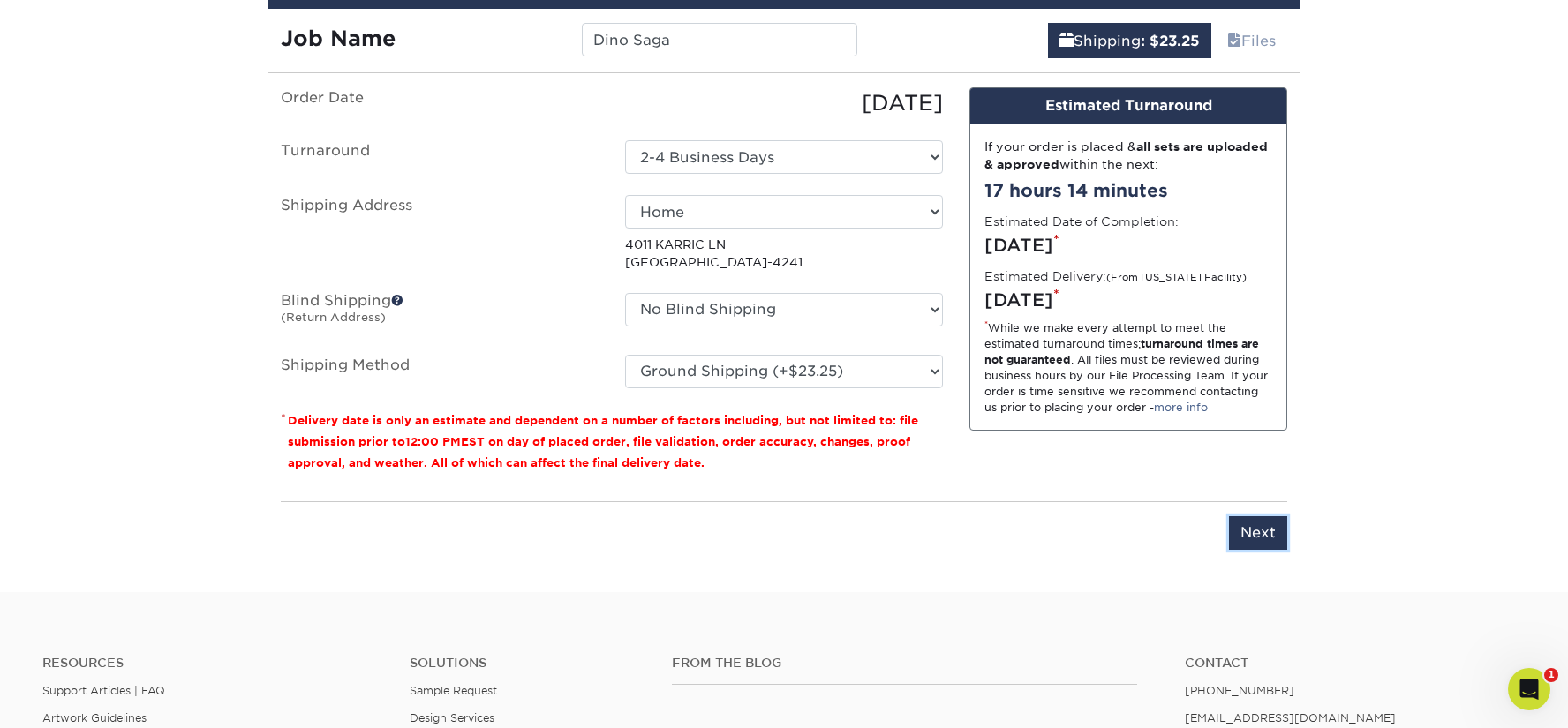
drag, startPoint x: 1269, startPoint y: 532, endPoint x: 1256, endPoint y: 532, distance: 13.0
click at [1268, 532] on input "Next" at bounding box center [1257, 532] width 58 height 33
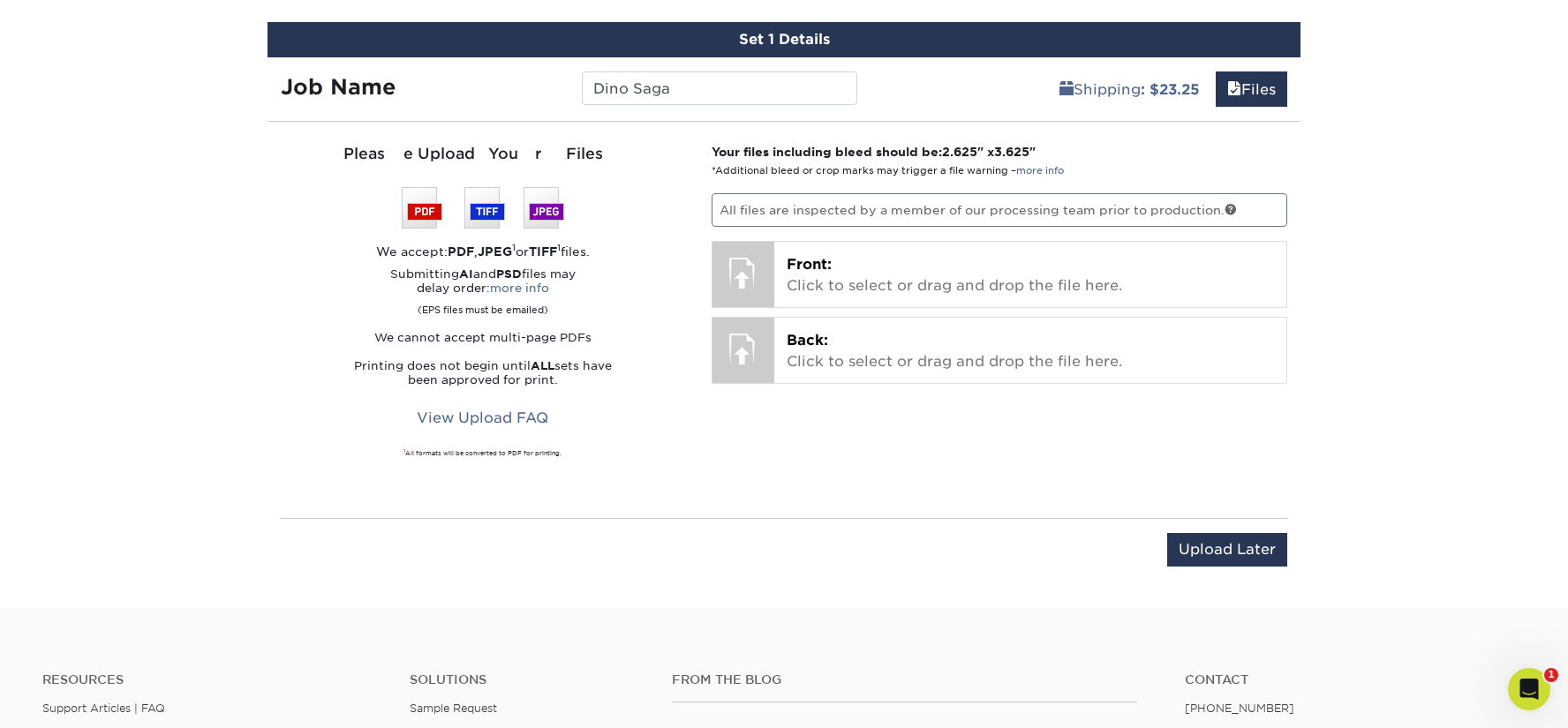
scroll to position [968, 0]
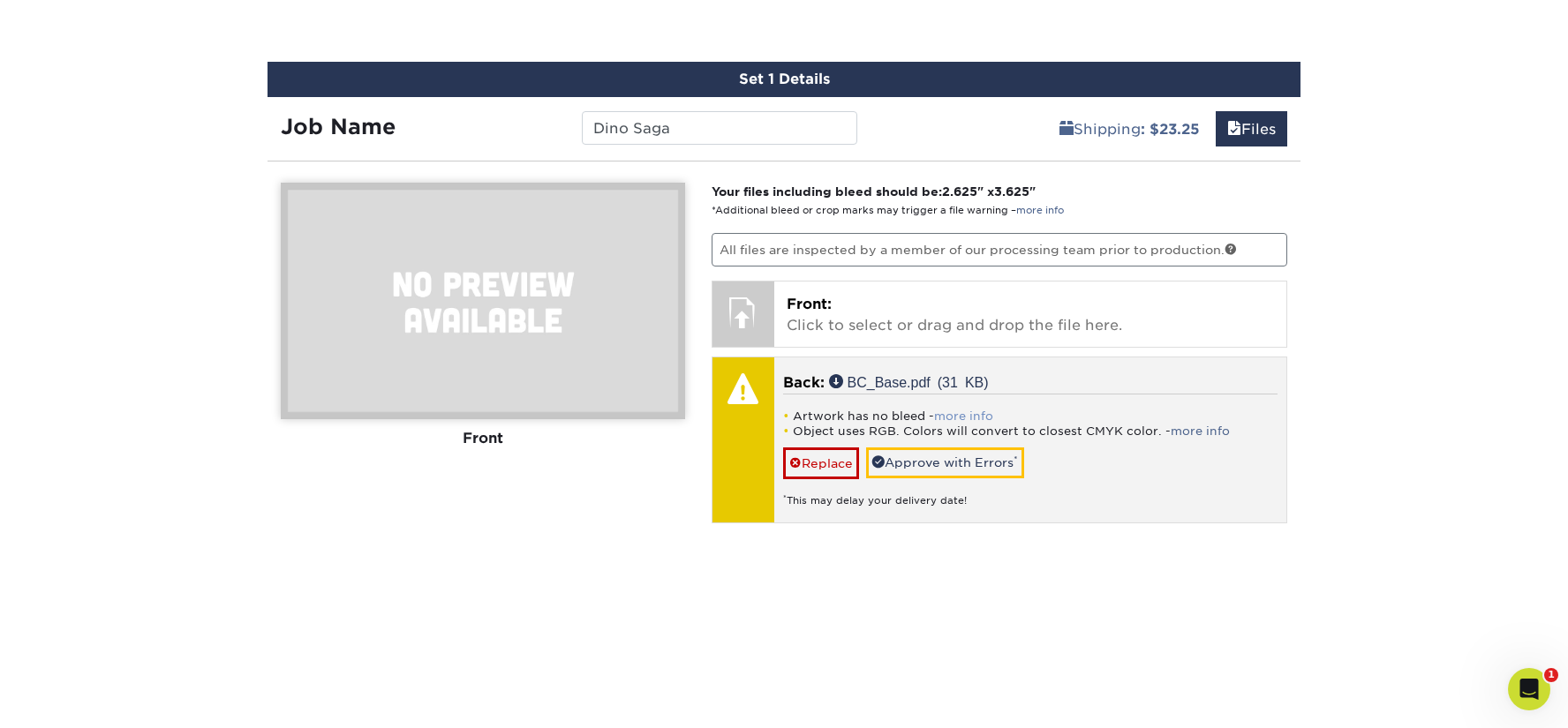
click at [955, 412] on link "more info" at bounding box center [963, 416] width 59 height 13
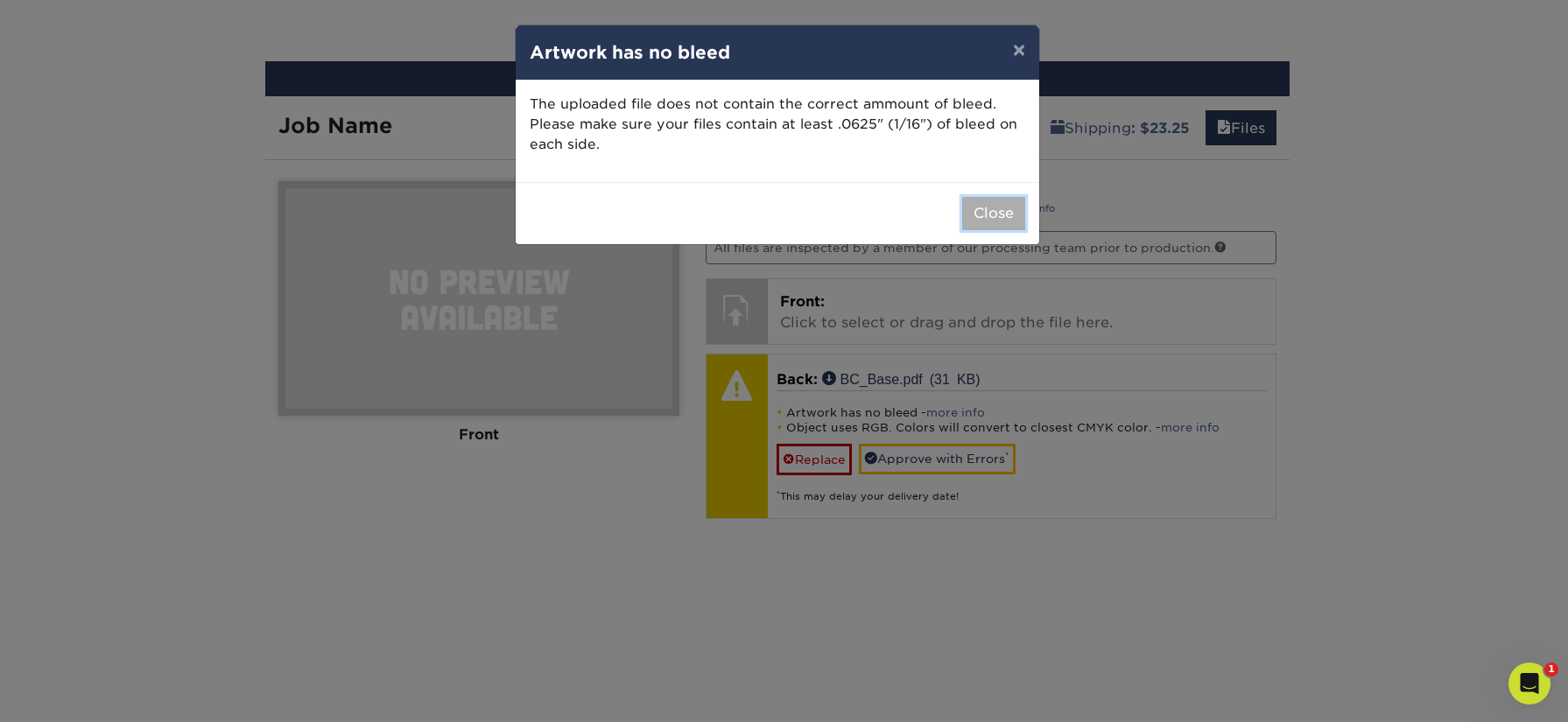
click at [986, 224] on button "Close" at bounding box center [993, 213] width 63 height 33
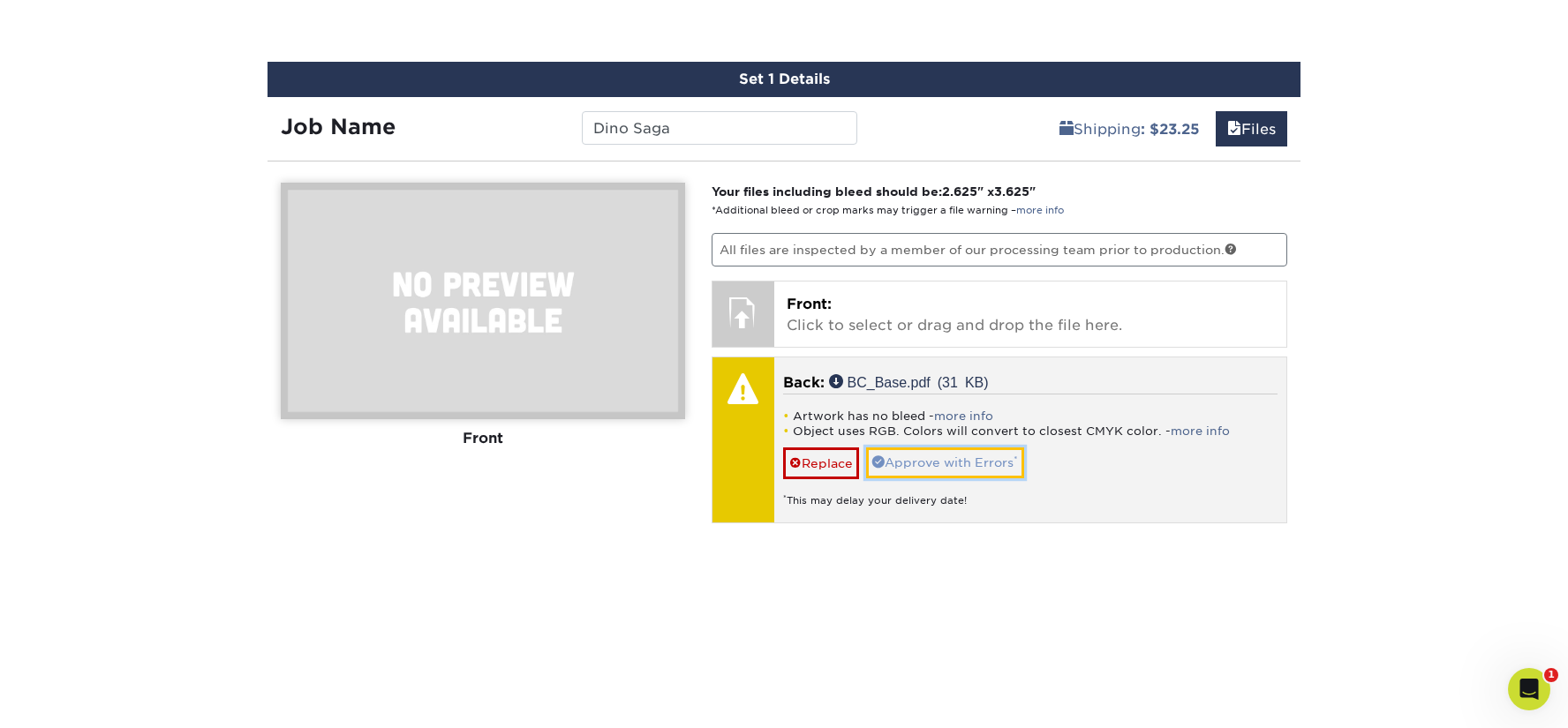
click at [929, 458] on link "Approve with Errors *" at bounding box center [945, 462] width 158 height 30
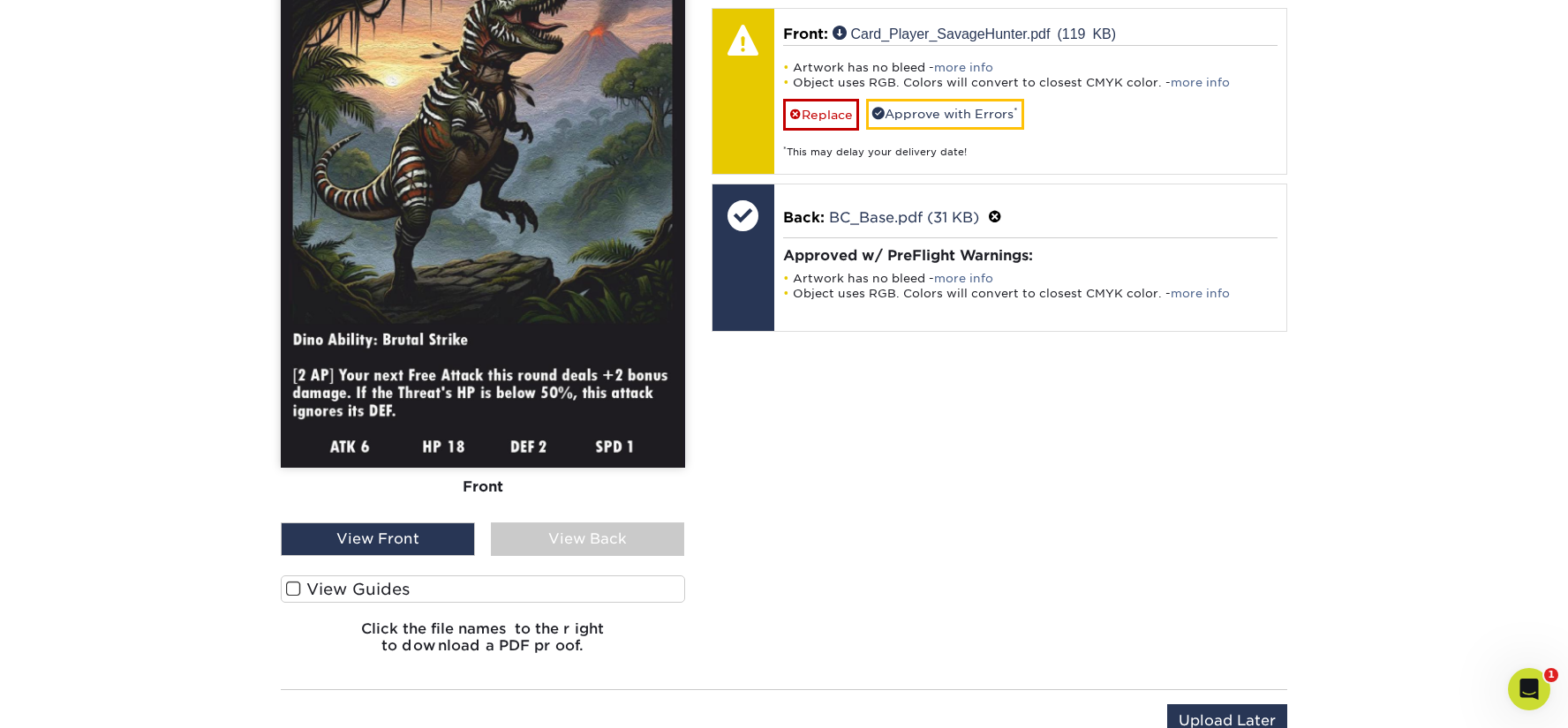
scroll to position [1232, 0]
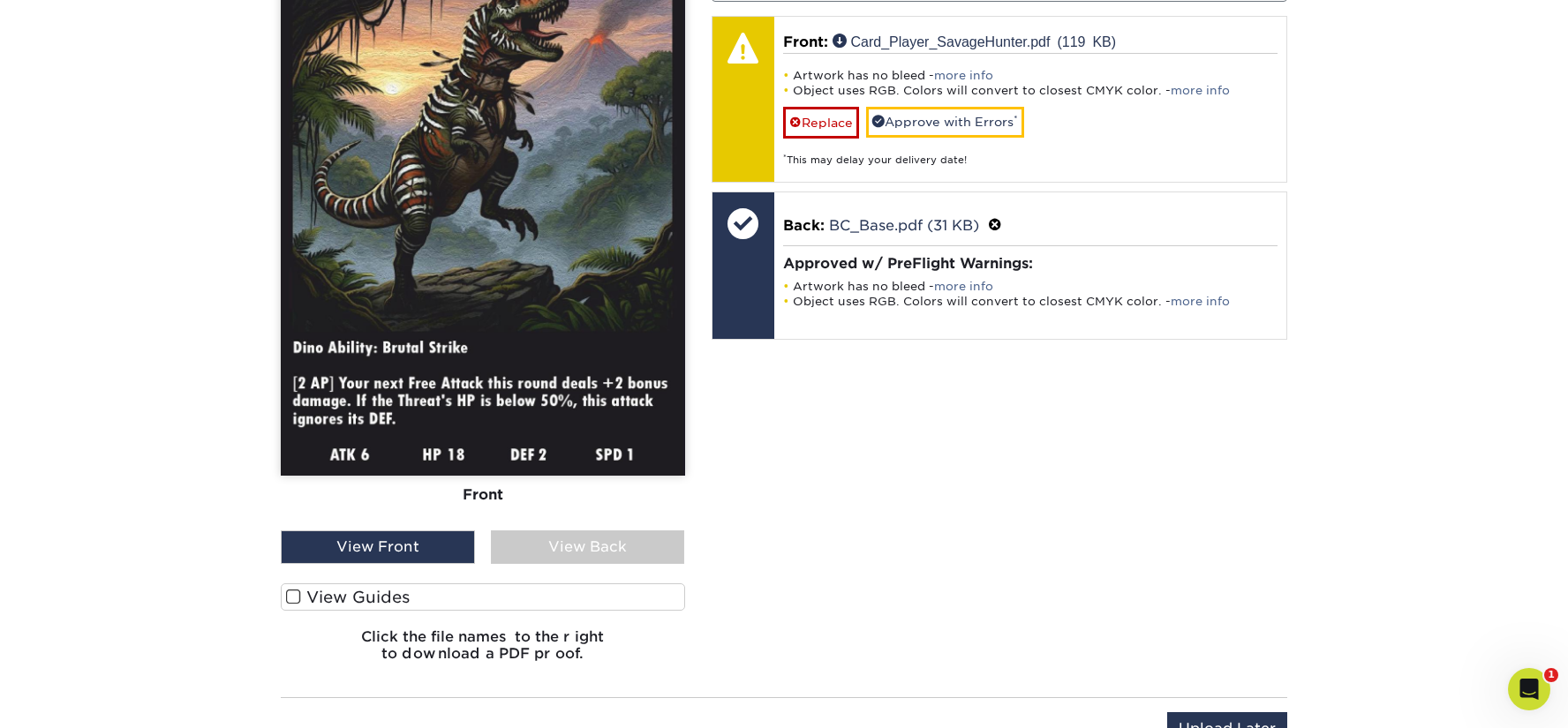
click at [593, 540] on div "View Back" at bounding box center [588, 547] width 194 height 33
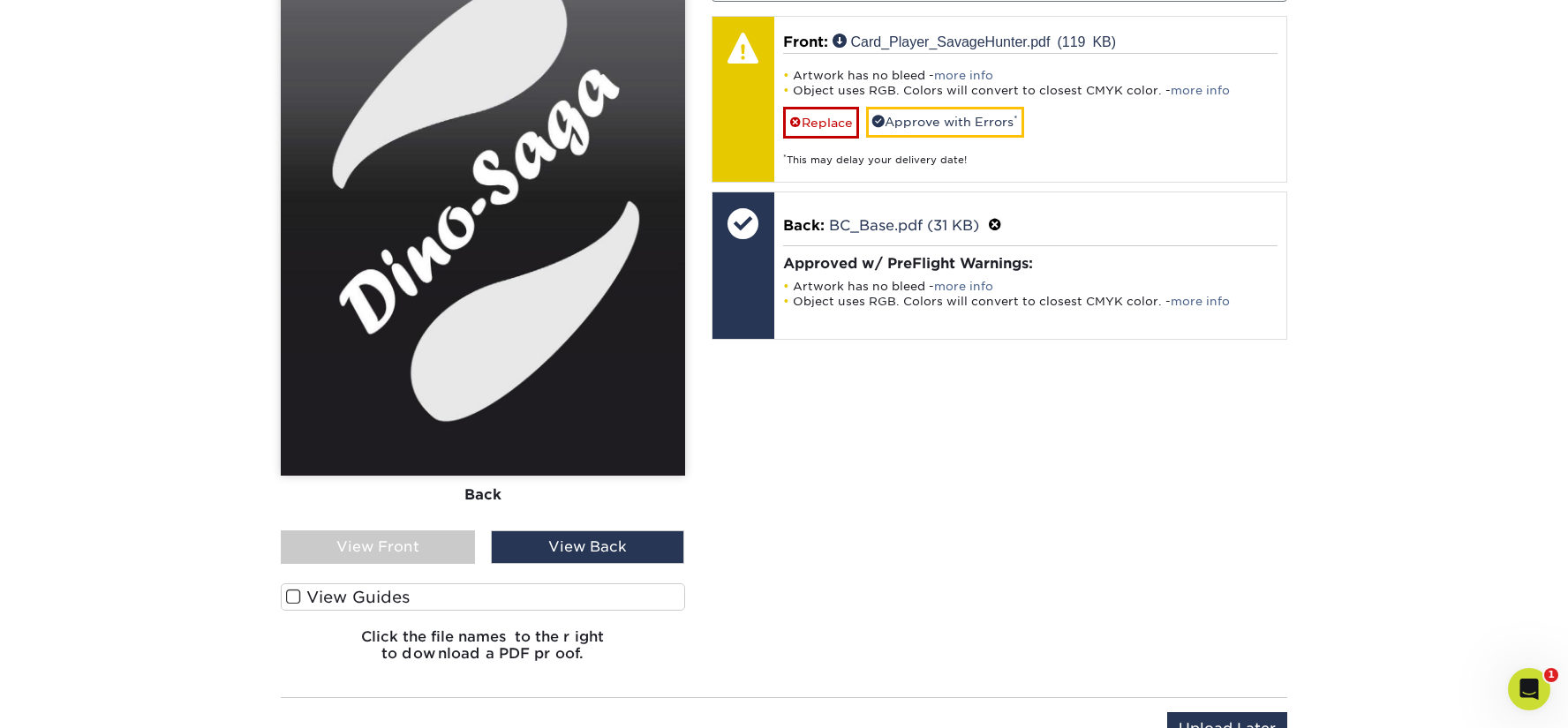
click at [459, 541] on div "View Front" at bounding box center [378, 547] width 194 height 33
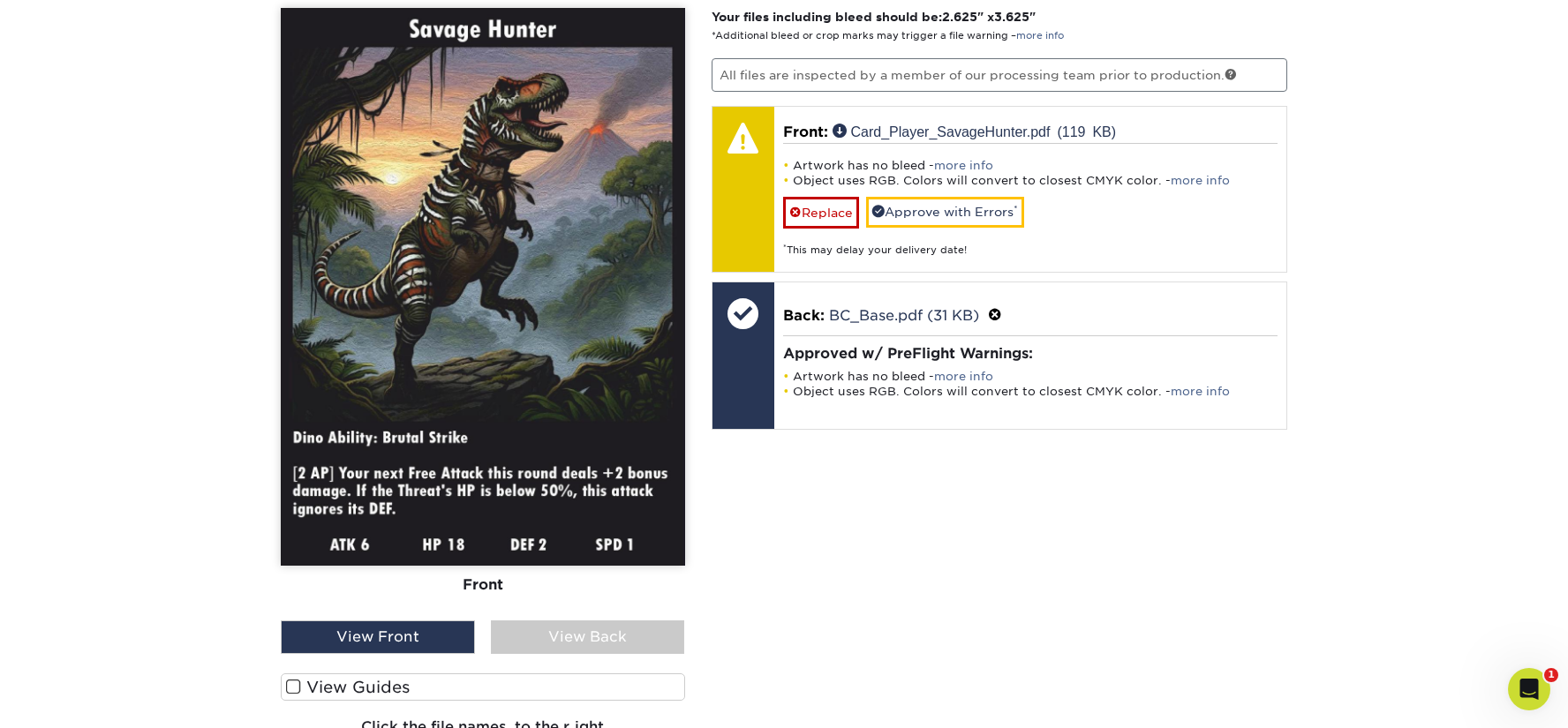
scroll to position [1055, 0]
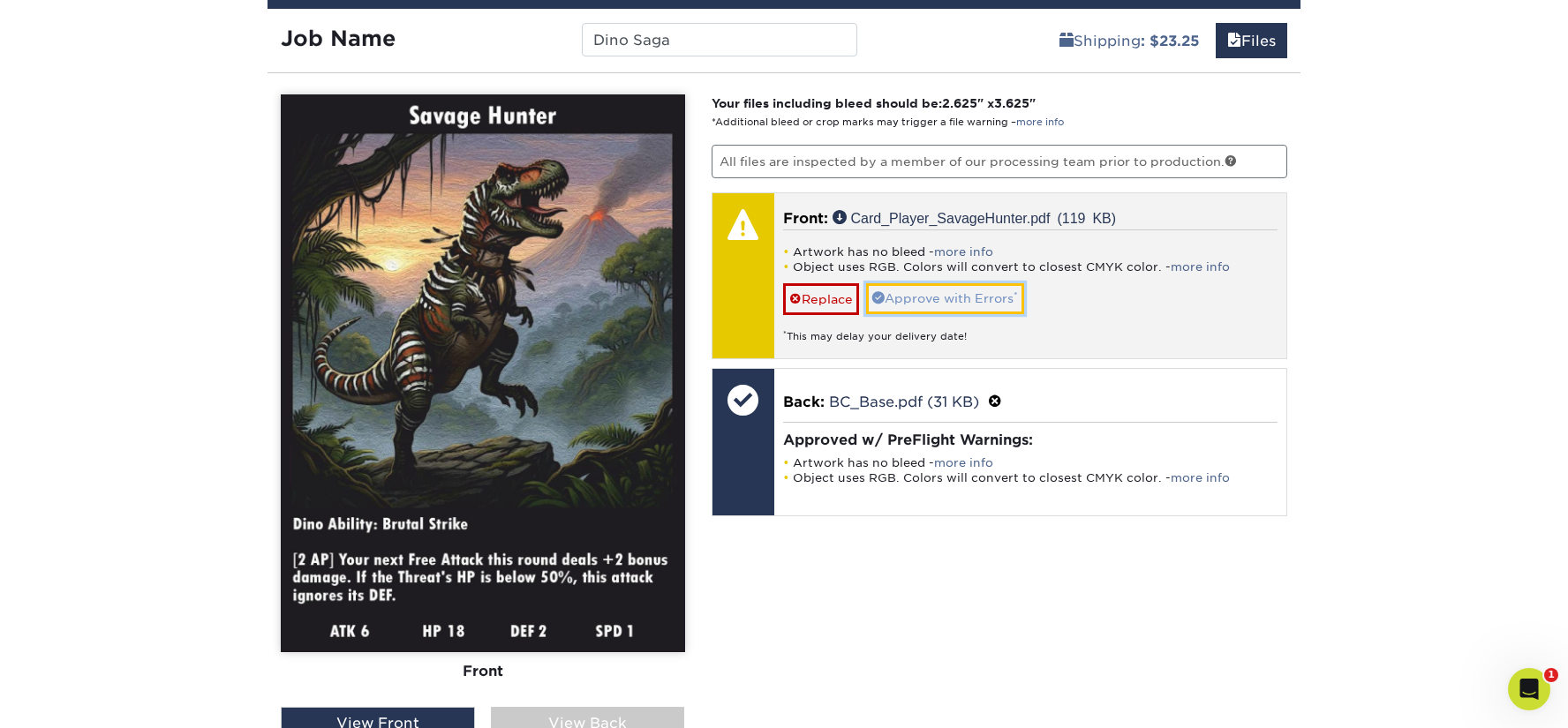
click at [900, 301] on link "Approve with Errors *" at bounding box center [945, 298] width 158 height 30
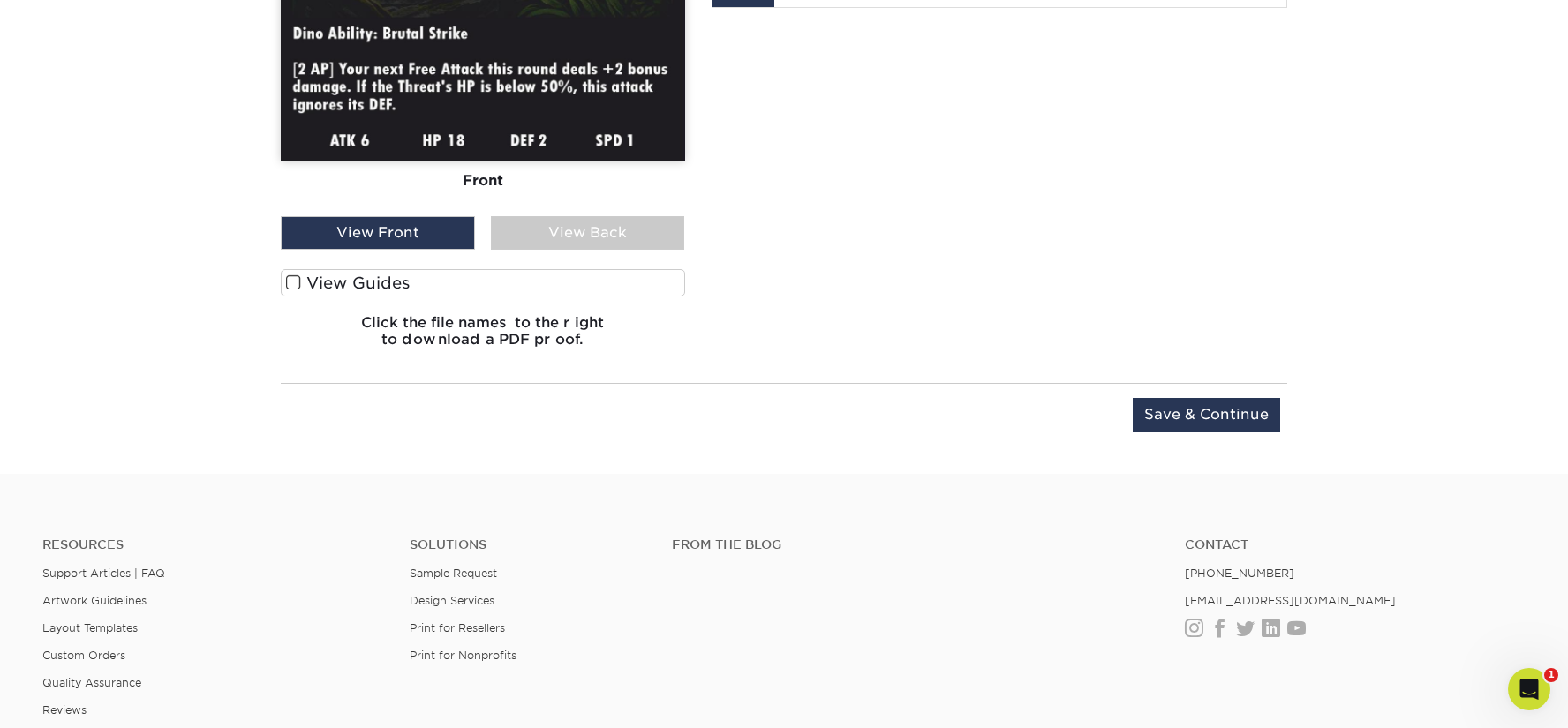
scroll to position [1543, 0]
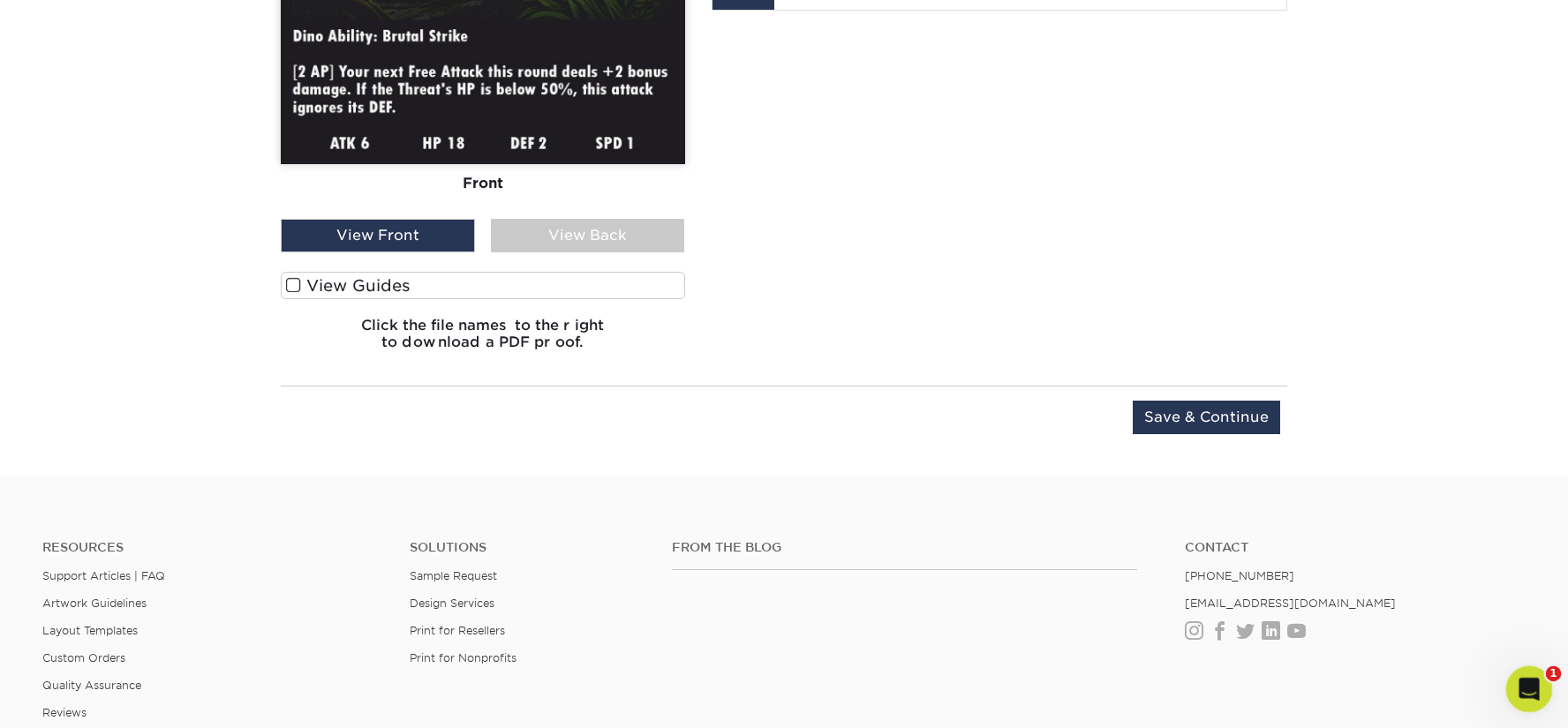
click at [1530, 669] on div "Open Intercom Messenger" at bounding box center [1525, 685] width 58 height 58
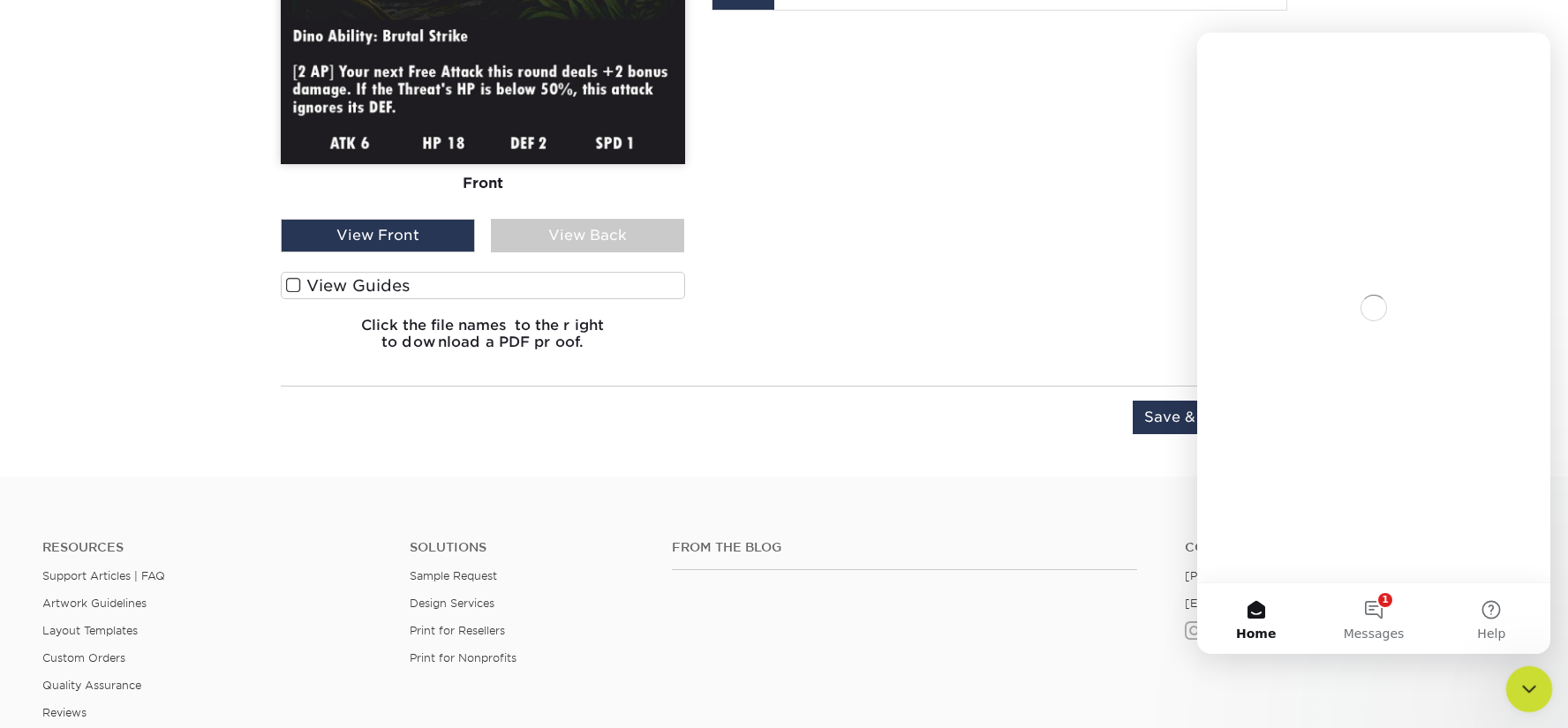
scroll to position [0, 0]
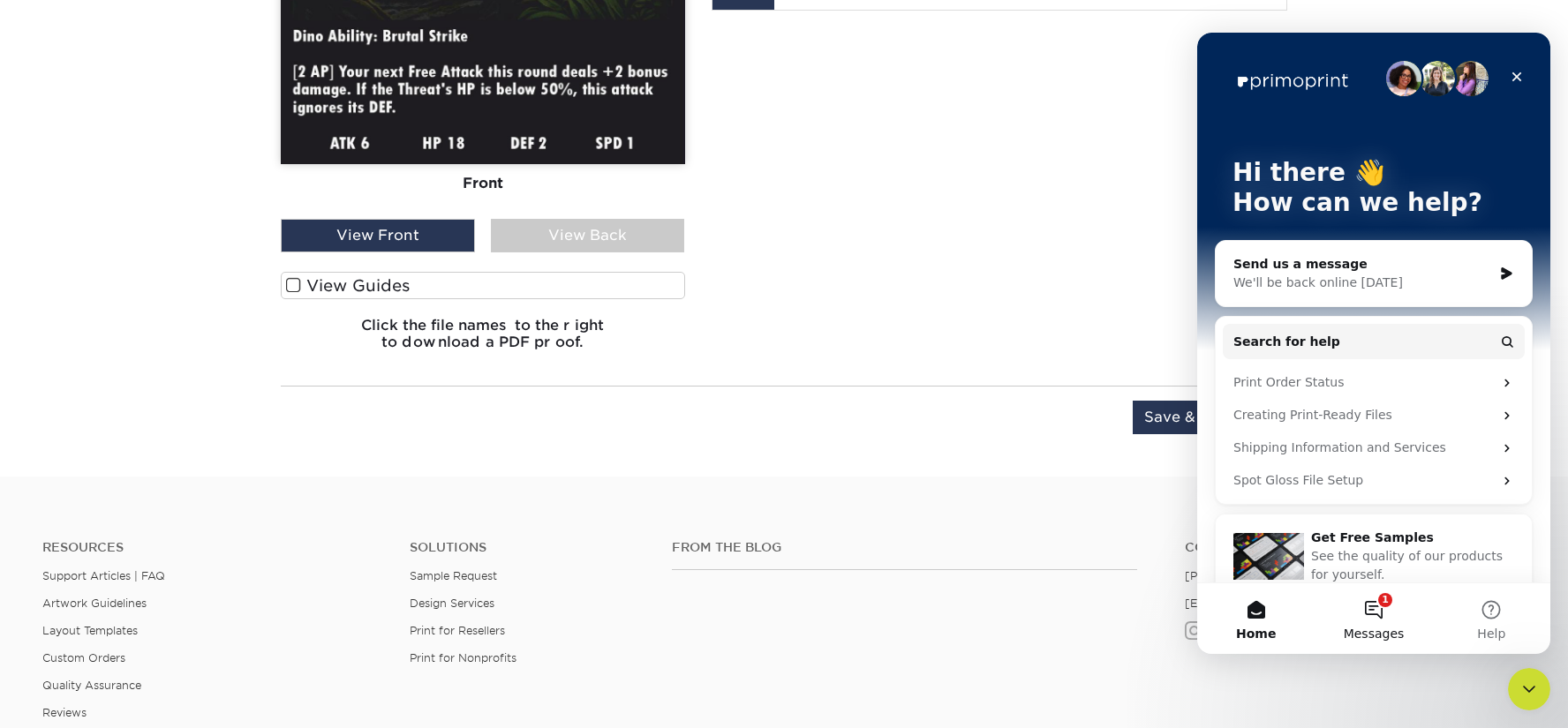
click at [1384, 615] on button "1 Messages" at bounding box center [1373, 618] width 118 height 70
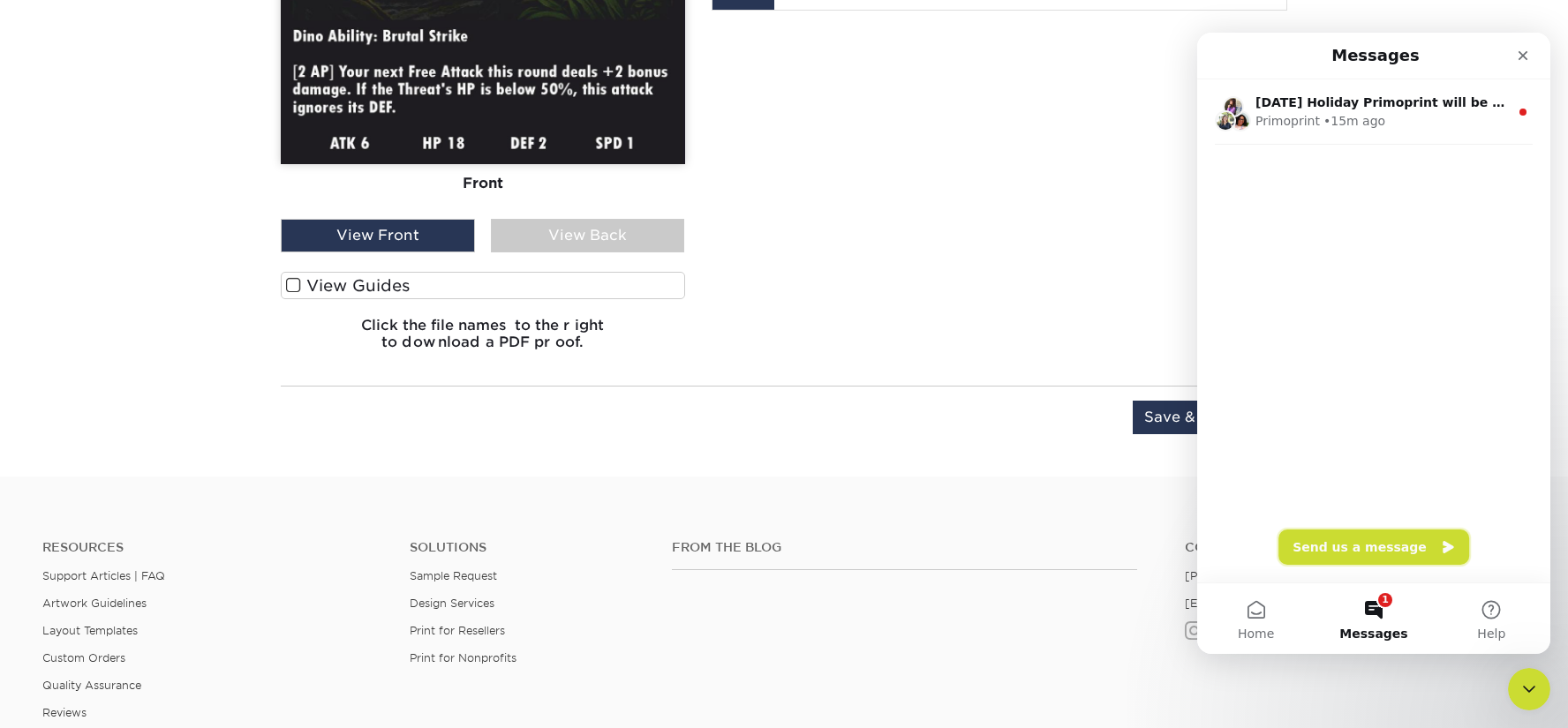
click at [1329, 543] on button "Send us a message" at bounding box center [1373, 547] width 191 height 35
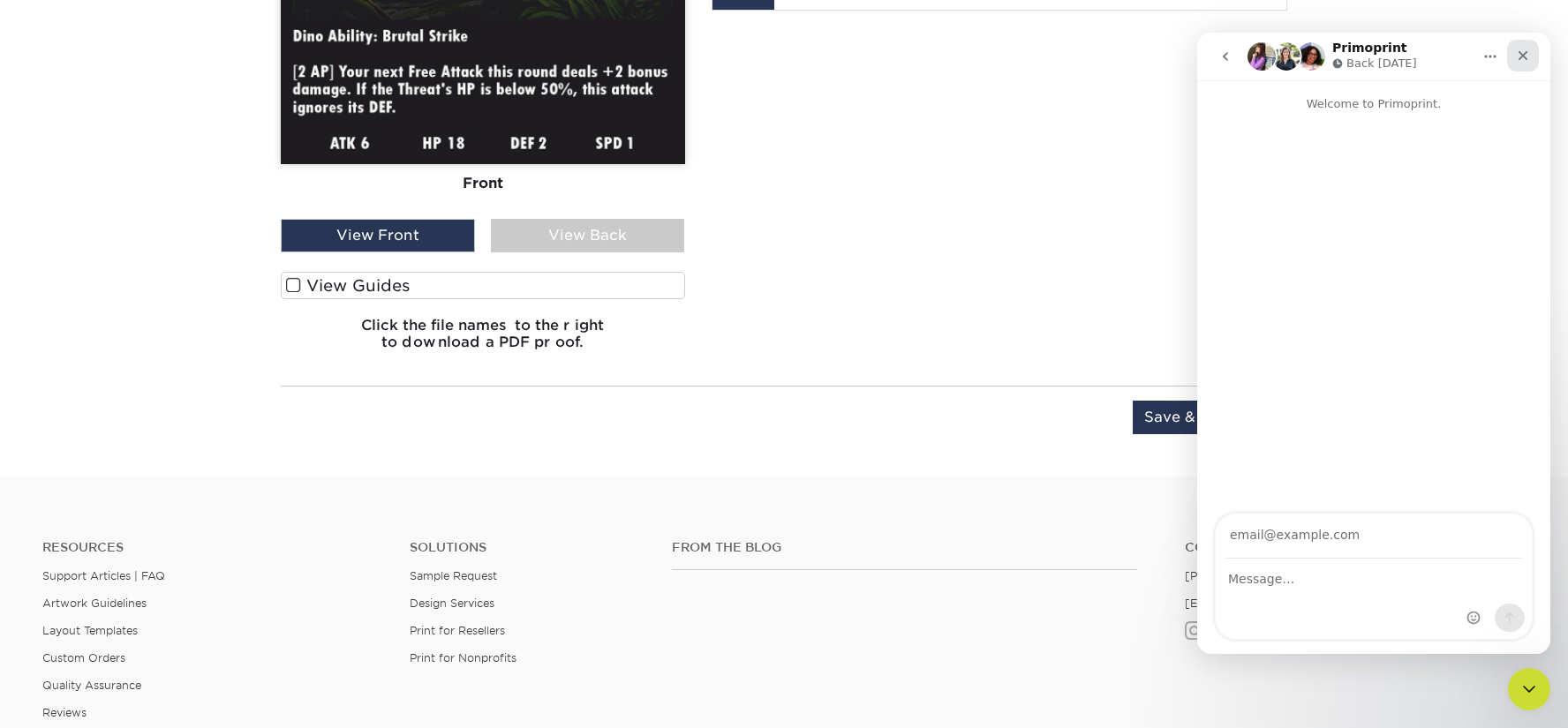
click at [1530, 66] on div "Close" at bounding box center [1521, 55] width 31 height 31
